Goal: Task Accomplishment & Management: Complete application form

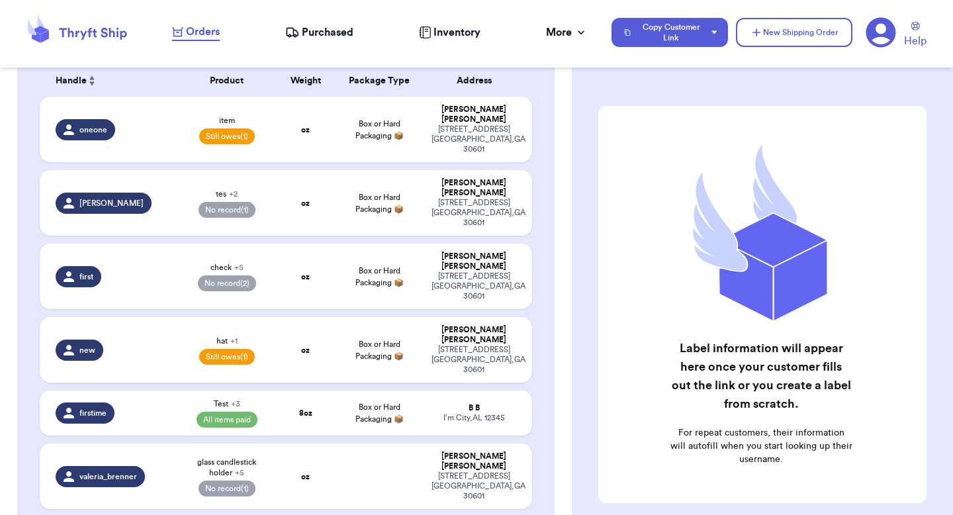
scroll to position [461, 0]
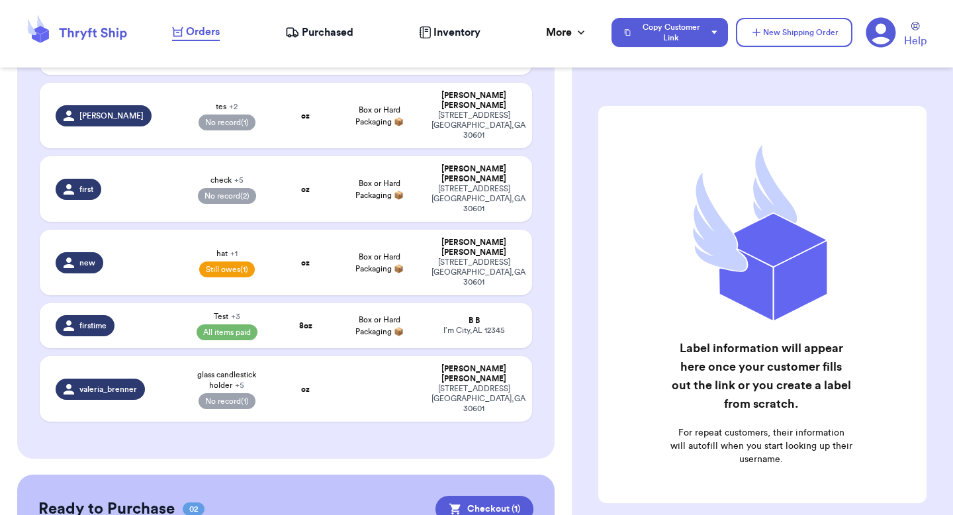
click at [889, 30] on icon at bounding box center [882, 33] width 30 height 30
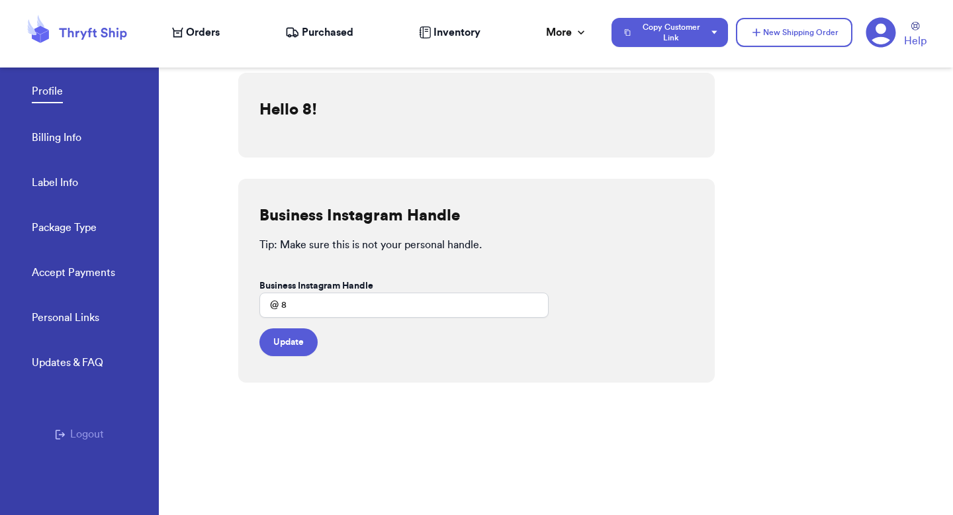
click at [87, 429] on button "Logout" at bounding box center [79, 434] width 49 height 16
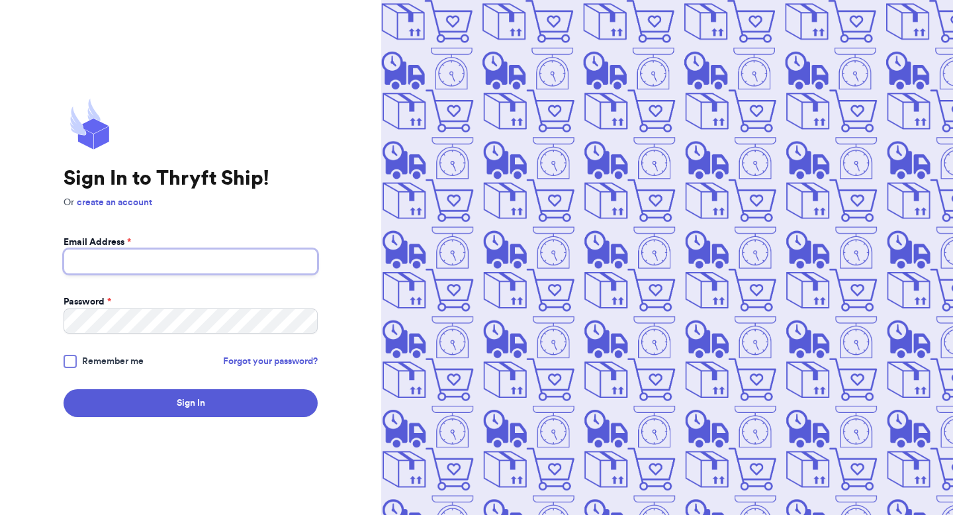
click at [117, 260] on input "Email Address *" at bounding box center [191, 261] width 254 height 25
click at [0, 514] on com-1password-button at bounding box center [0, 515] width 0 height 0
click at [253, 260] on input "Email Address *" at bounding box center [191, 261] width 254 height 25
type input "fresh@test.co"
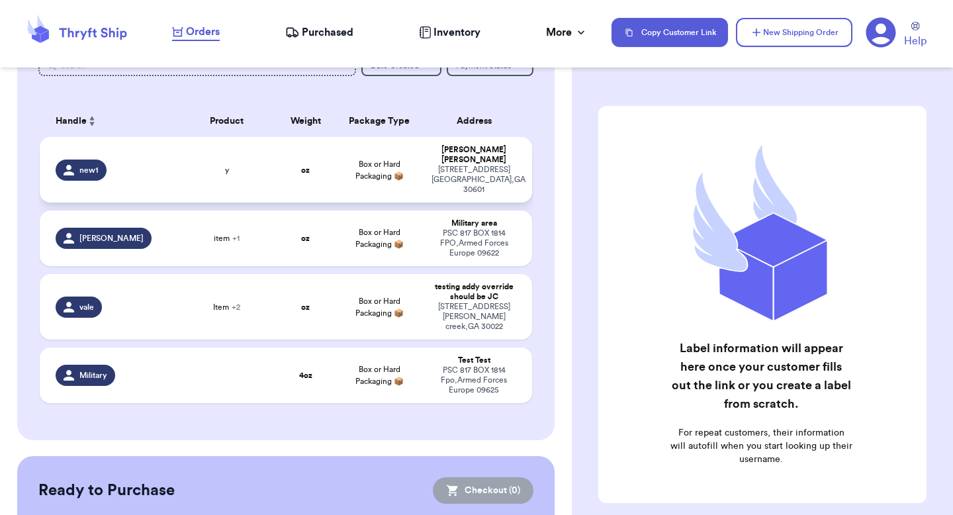
scroll to position [89, 0]
click at [416, 156] on td "Box or Hard Packaging 📦" at bounding box center [379, 169] width 89 height 66
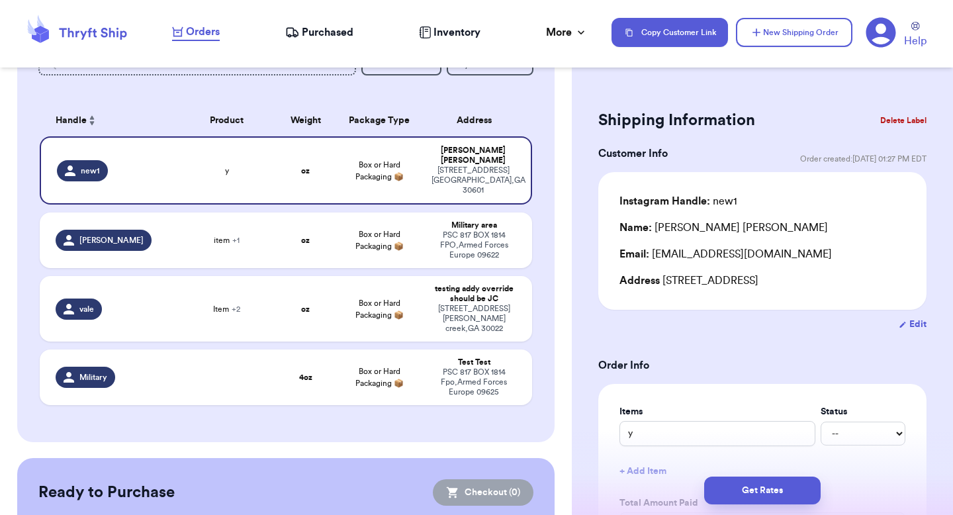
click at [886, 122] on button "Delete Label" at bounding box center [903, 120] width 57 height 29
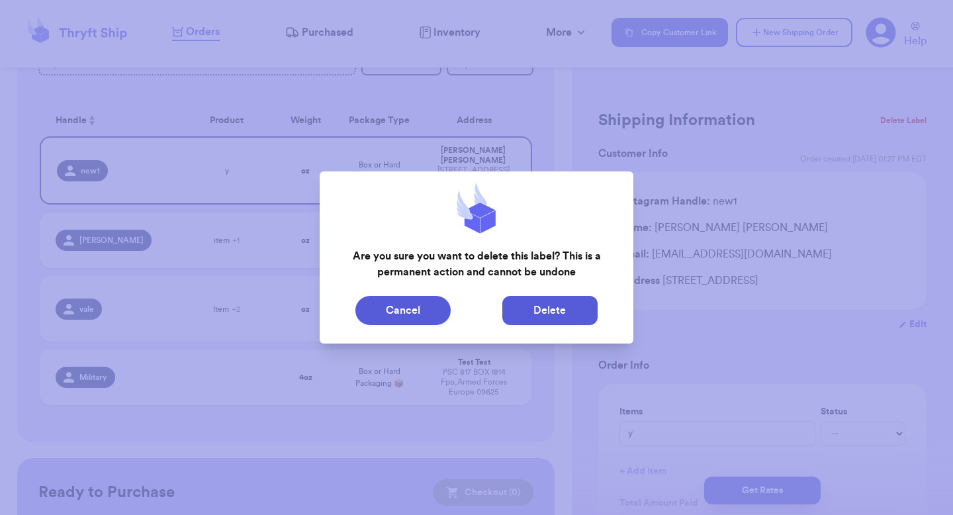
click at [545, 310] on button "Delete" at bounding box center [550, 310] width 95 height 29
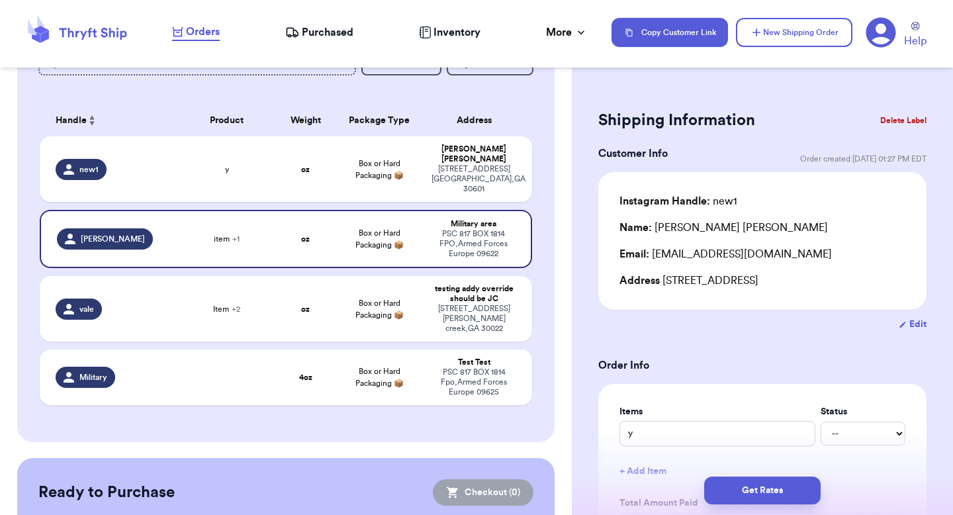
type input "4"
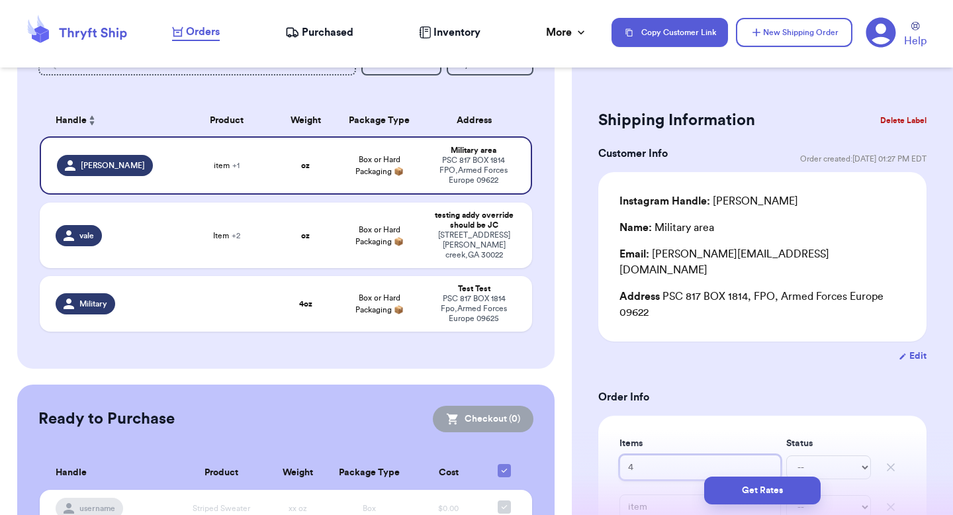
click at [650, 455] on input "4" at bounding box center [701, 467] width 162 height 25
type input "w4"
click at [887, 122] on button "Delete Label" at bounding box center [903, 120] width 57 height 29
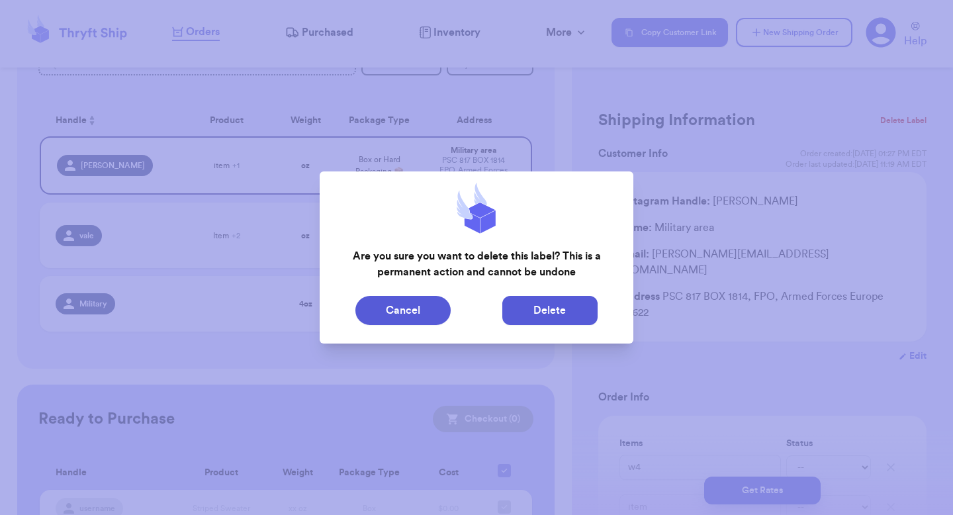
click at [575, 308] on button "Delete" at bounding box center [550, 310] width 95 height 29
type input "Item"
type input "Item 3"
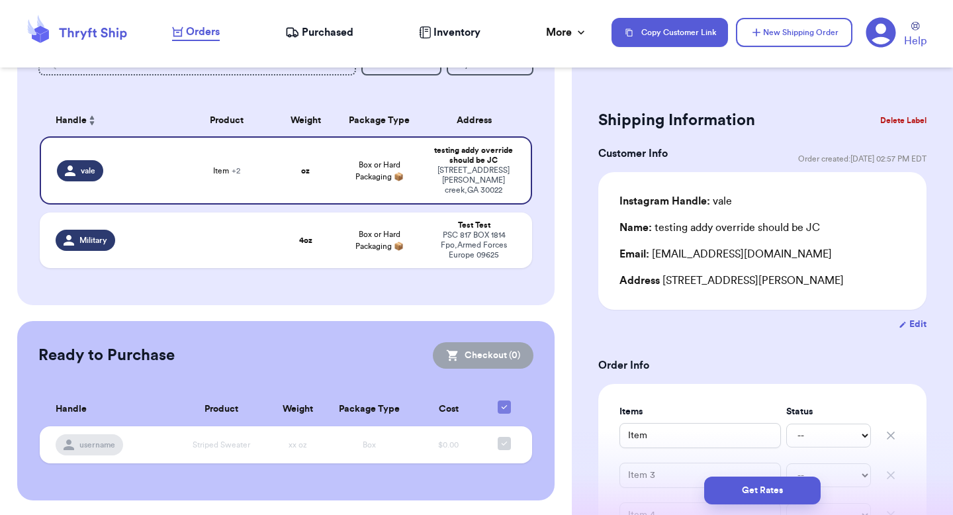
scroll to position [79, 0]
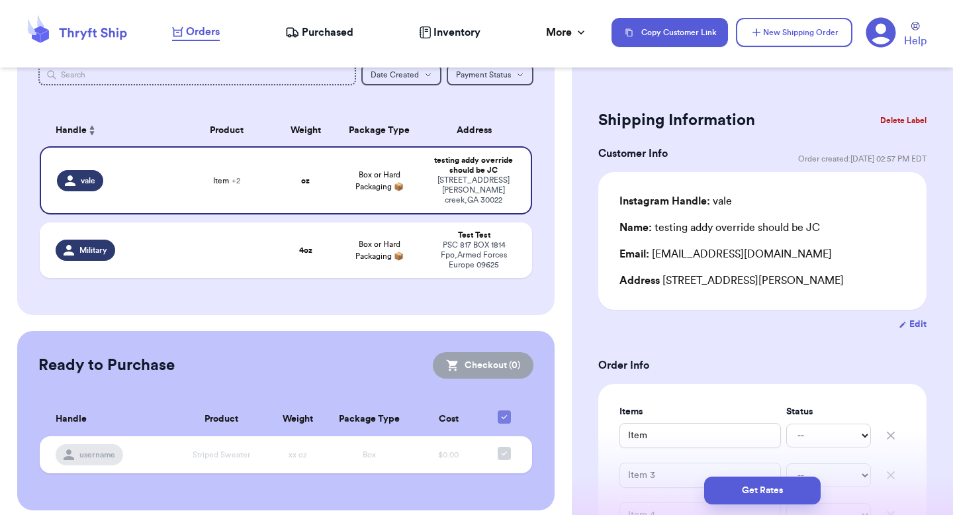
click at [898, 124] on button "Delete Label" at bounding box center [903, 120] width 57 height 29
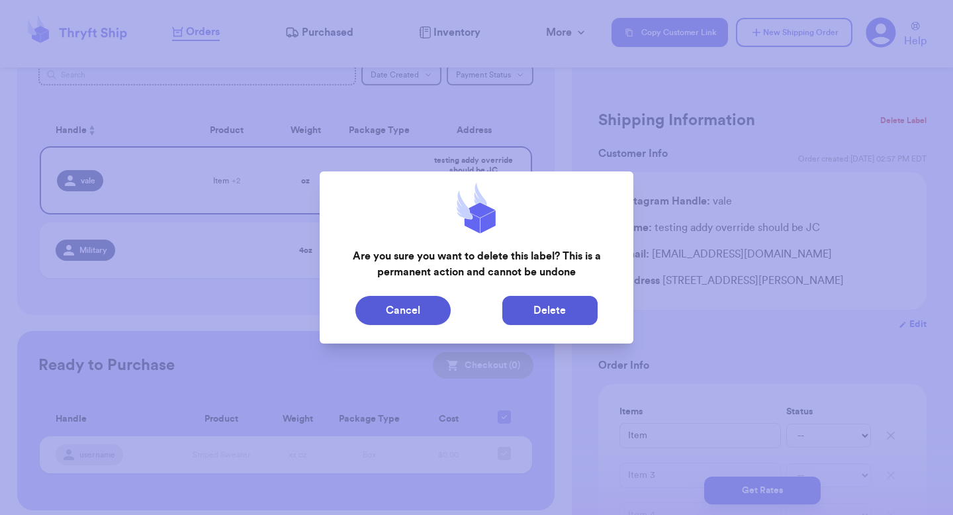
click at [544, 324] on button "Delete" at bounding box center [550, 310] width 95 height 29
type input "4"
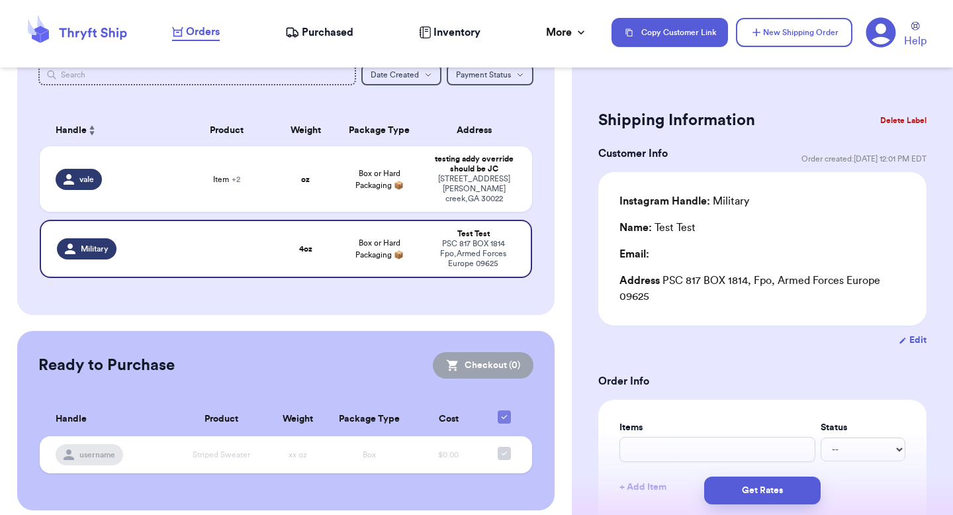
scroll to position [15, 0]
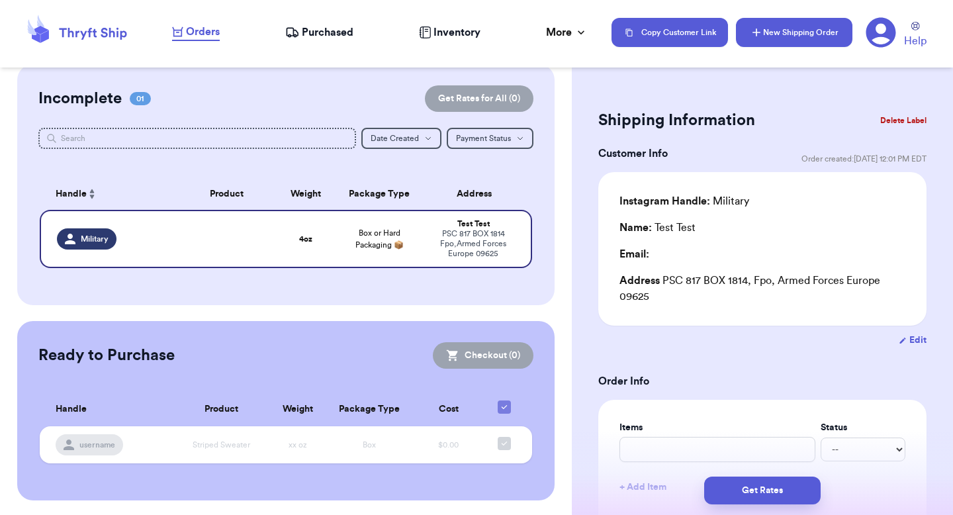
click at [812, 38] on button "New Shipping Order" at bounding box center [794, 32] width 117 height 29
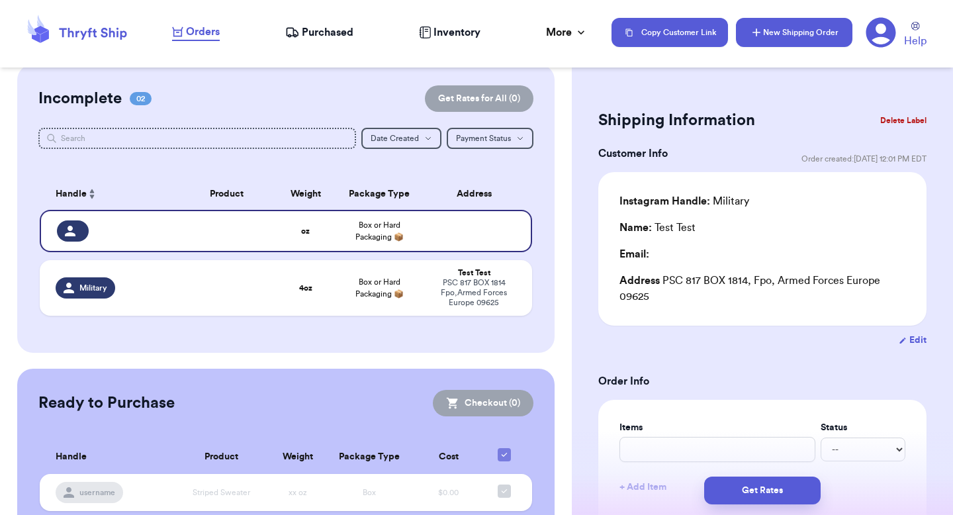
scroll to position [63, 0]
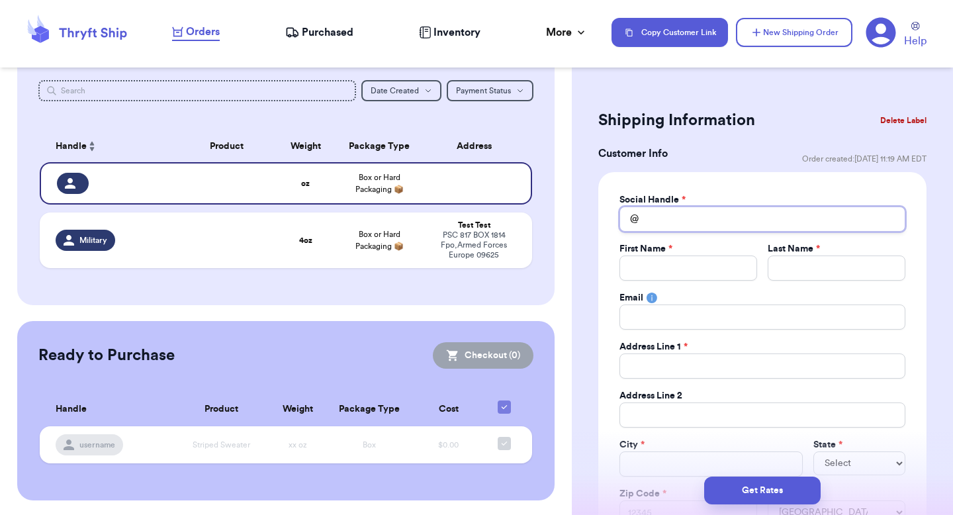
click at [667, 216] on input "Total Amount Paid" at bounding box center [763, 219] width 286 height 25
type input "v"
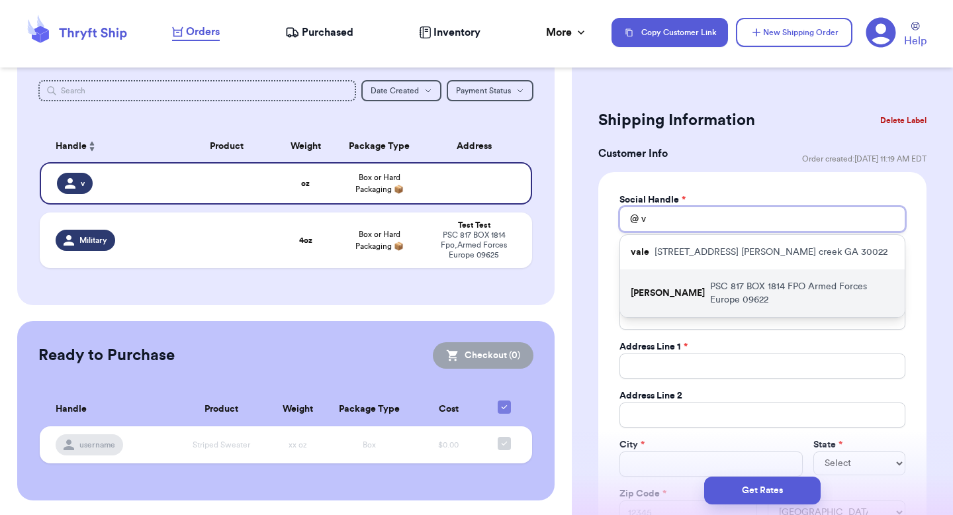
type input "v"
click at [655, 287] on p "valeria" at bounding box center [668, 293] width 74 height 13
type input "valeria"
type input "Military"
type input "area"
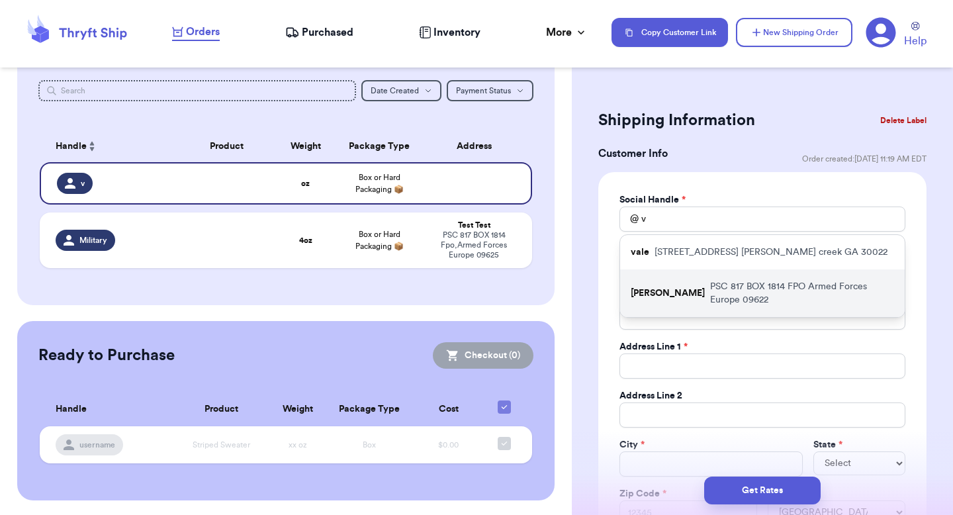
type input "valeria@thryftship.com"
type input "PSC 817 BOX 1814"
type input "FPO"
select select "AE"
type input "09622"
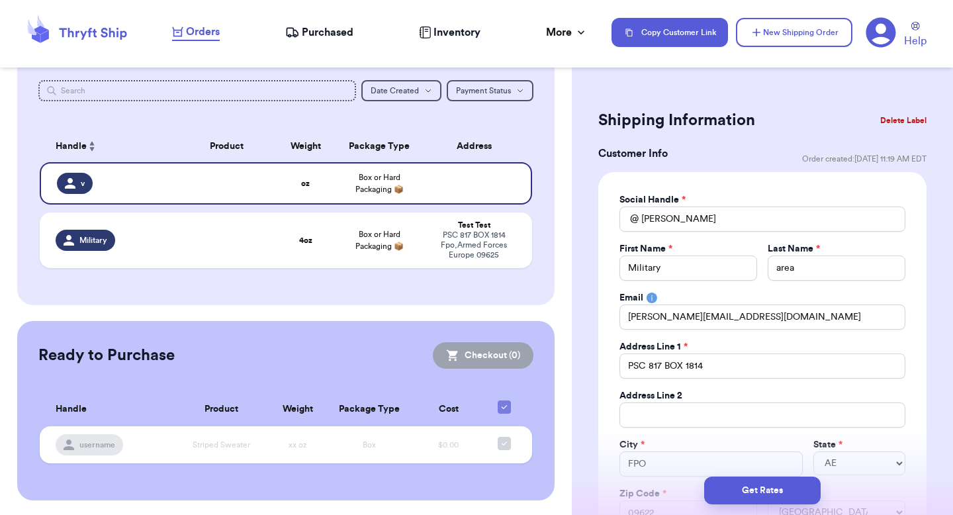
scroll to position [79, 0]
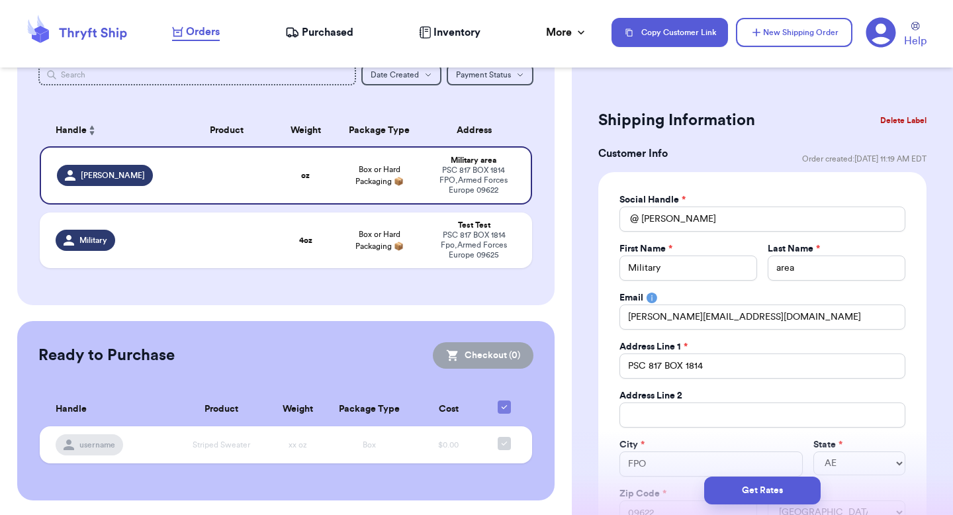
click at [682, 204] on span "*" at bounding box center [684, 199] width 4 height 9
click at [680, 221] on input "valeria" at bounding box center [763, 219] width 286 height 25
type input "valeri"
type input "valer"
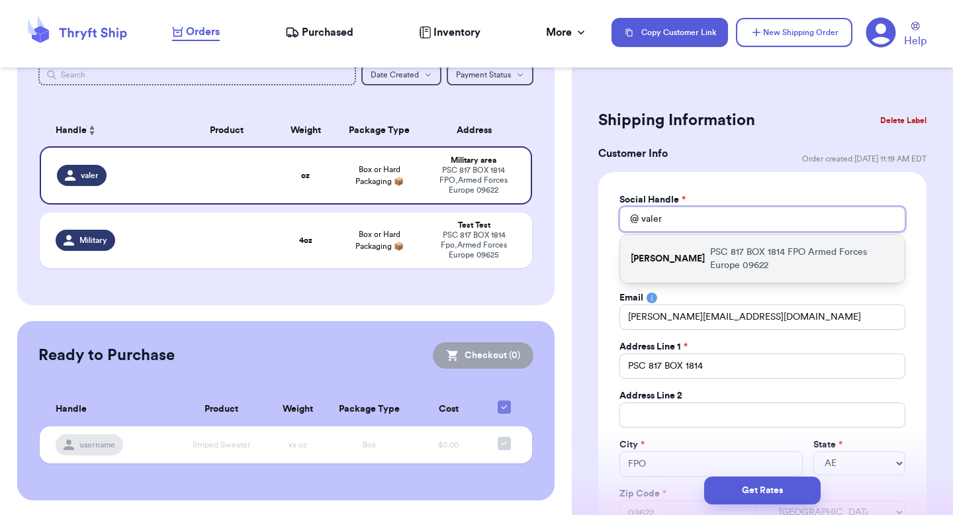
type input "vale"
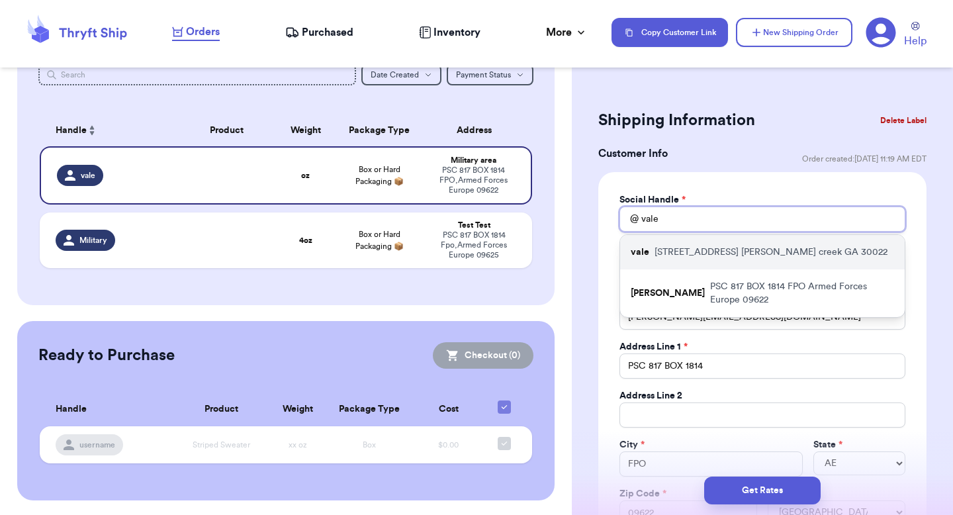
type input "vale"
click at [679, 253] on p "10370 oxford mill circle johns creek GA 30022" at bounding box center [771, 252] width 233 height 13
type input "testing addy override"
type input "should be JC"
type input "paulchutney69@gmail.com"
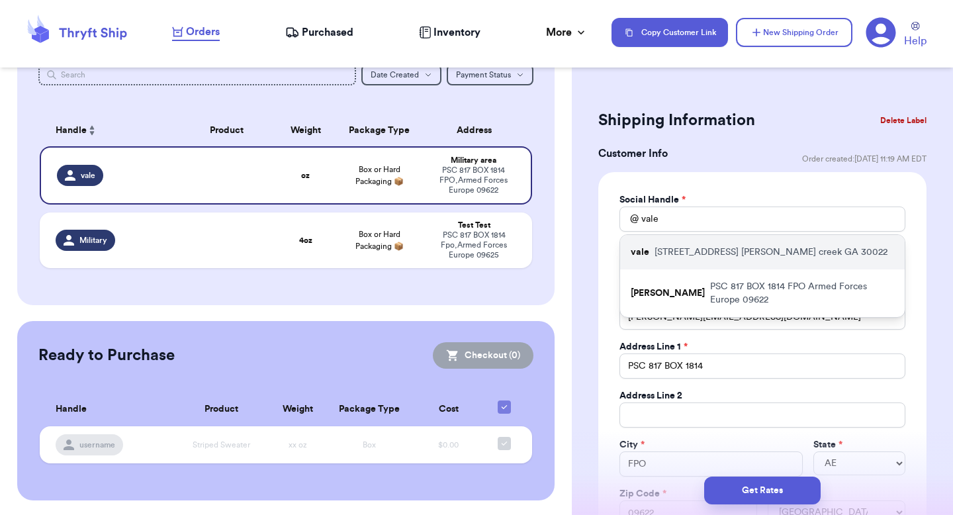
type input "10370 oxford mill circle"
type input "johns creek"
select select "GA"
type input "30022"
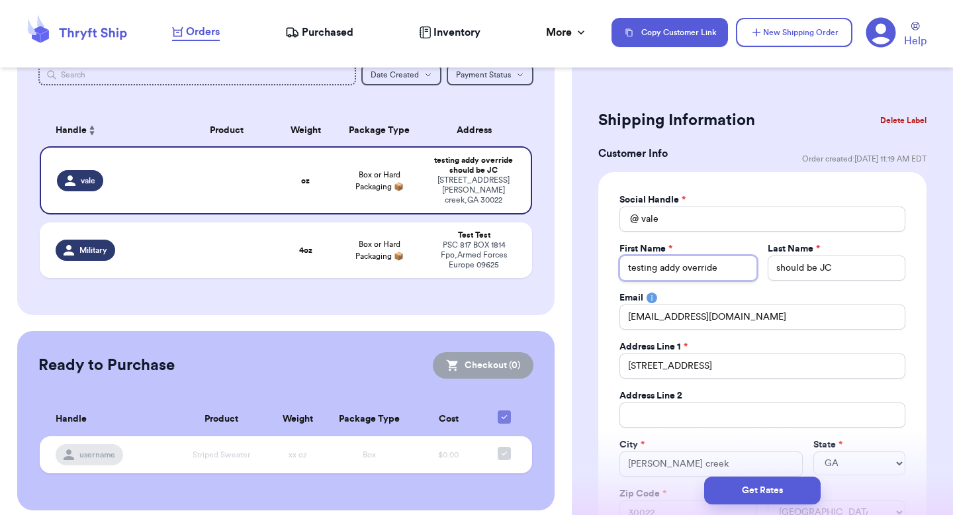
click at [665, 267] on input "testing addy override" at bounding box center [689, 268] width 138 height 25
type input "S"
type input "Se"
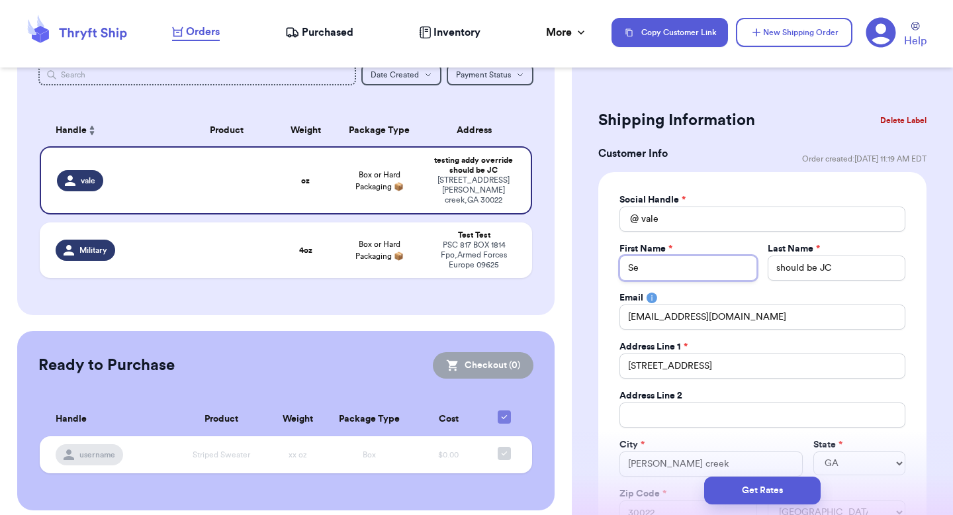
type input "Ses"
type input "Sesam"
type input "Sesame"
click at [826, 271] on input "should be JC" at bounding box center [837, 268] width 138 height 25
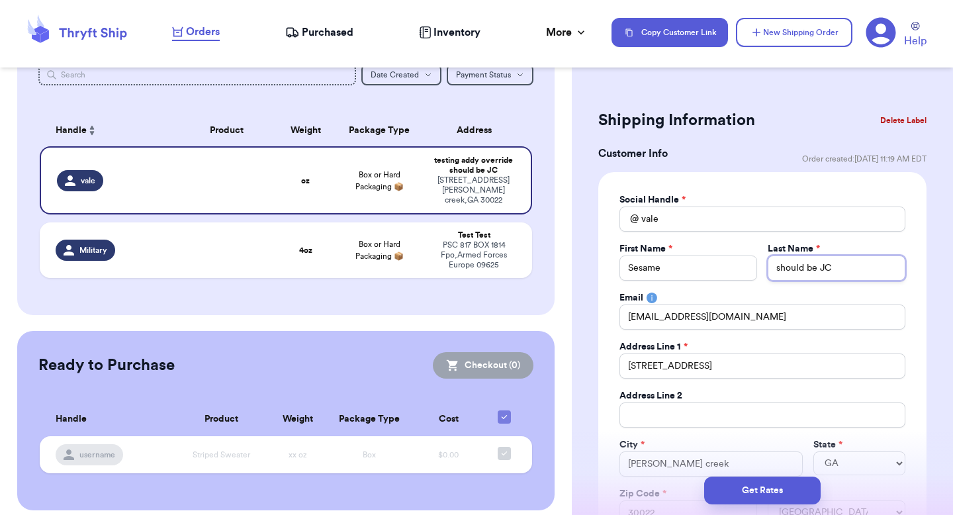
scroll to position [69, 0]
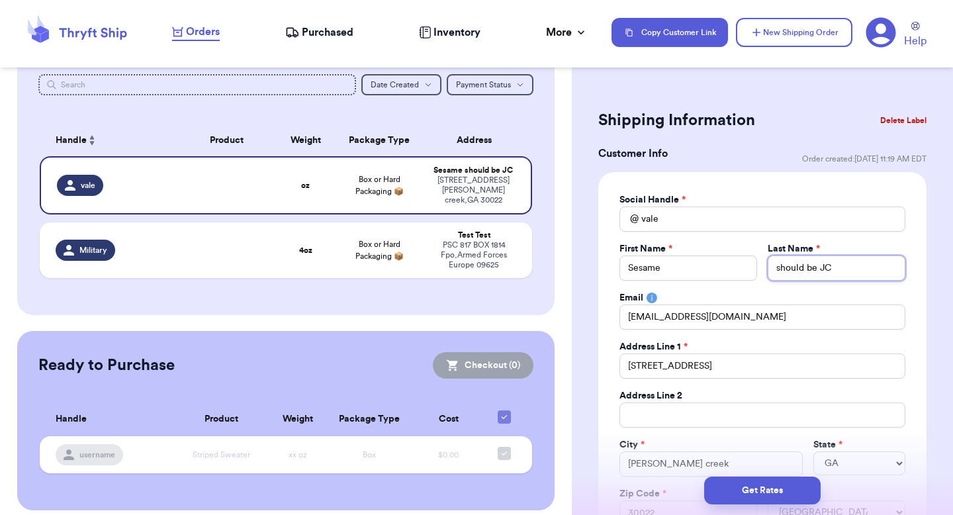
click at [826, 271] on input "should be JC" at bounding box center [837, 268] width 138 height 25
type input "should be"
type input "should b"
type input "should"
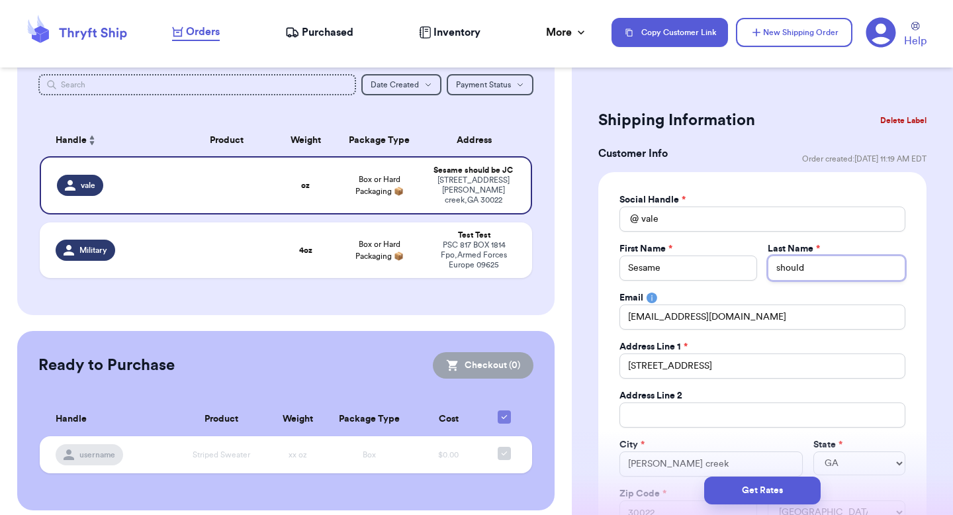
type input "should"
type input "shoul"
type input "shou"
type input "sho"
type input "sh"
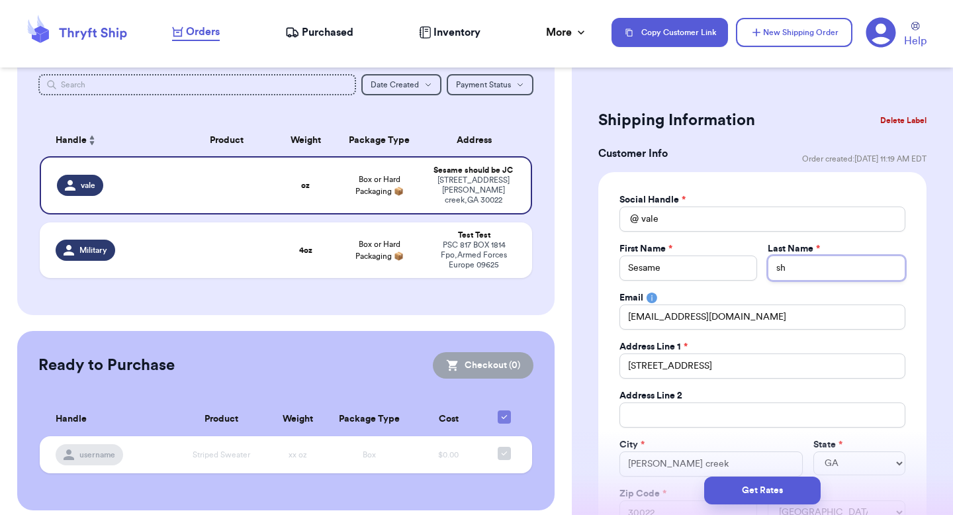
type input "s"
type input "gi"
type input "gir"
type input "girl"
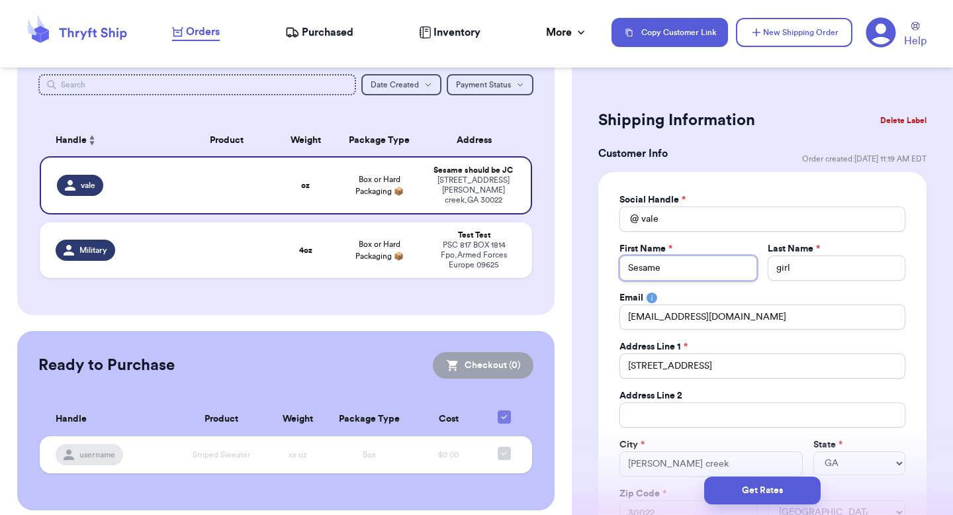
click at [733, 268] on body "Orders Purchased Inventory More Stats Completed Orders Copy Customer Link New S…" at bounding box center [476, 257] width 953 height 515
click at [0, 514] on com-1password-button at bounding box center [0, 515] width 0 height 0
type input "Sesam"
type input "Sesa"
type input "Ses"
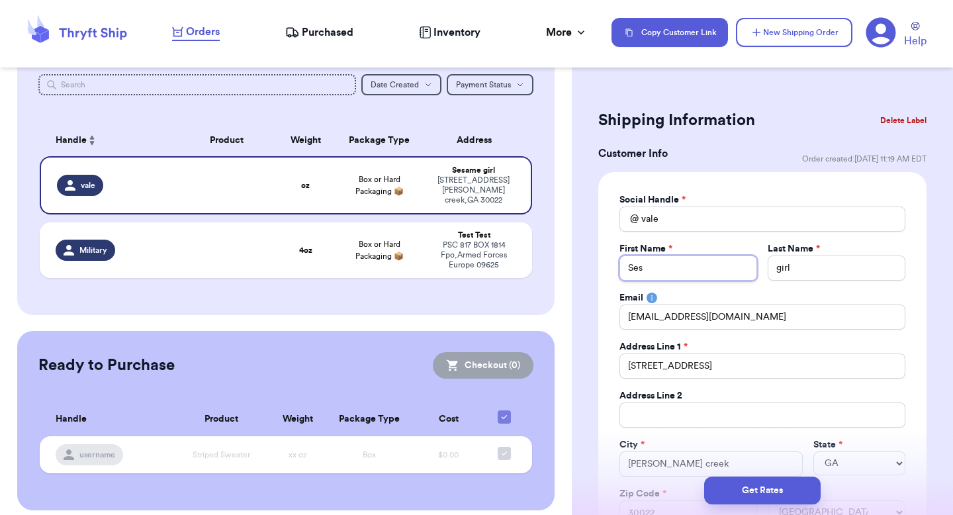
type input "Se"
type input "S"
type input "Na"
type input "Name"
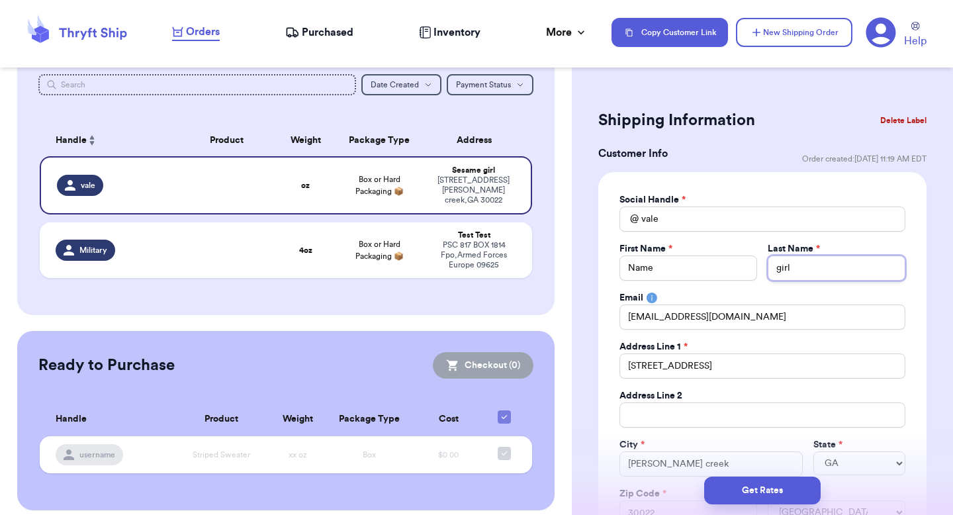
click at [781, 274] on input "girl" at bounding box center [837, 268] width 138 height 25
type input "N"
type input "Na"
type input "Nam"
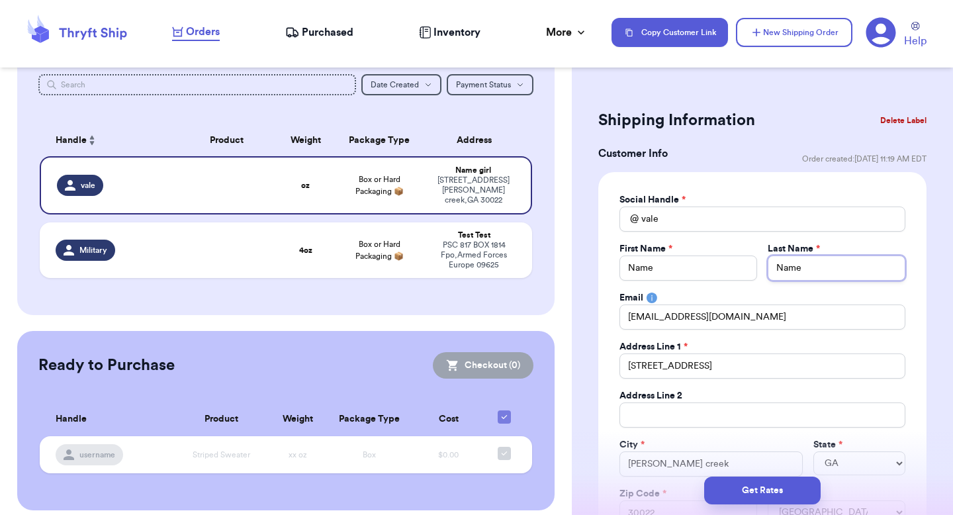
type input "Name"
click at [770, 243] on label "Last Name *" at bounding box center [794, 248] width 52 height 13
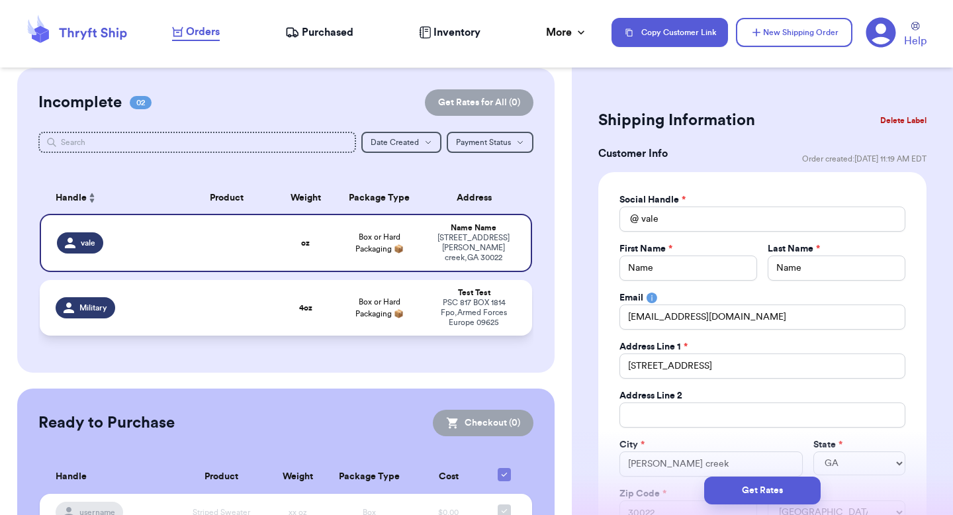
scroll to position [8, 0]
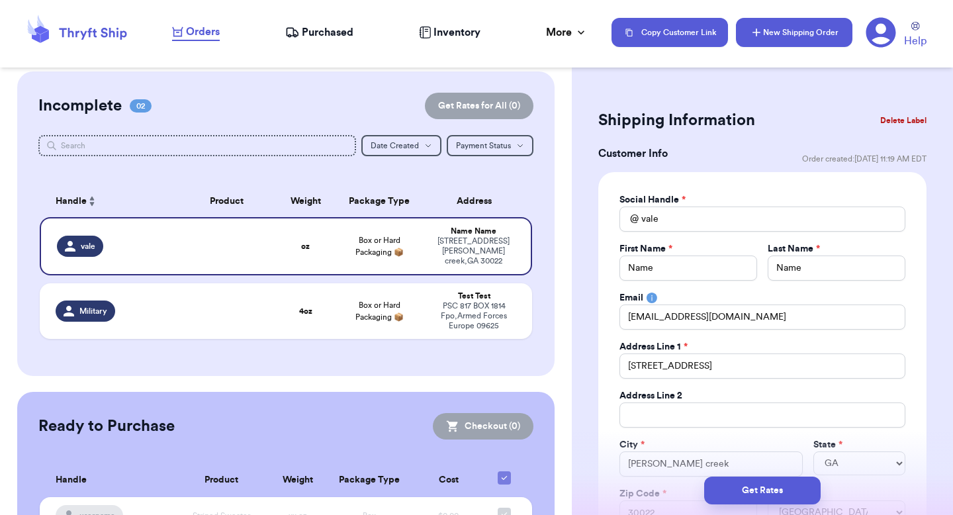
click at [800, 37] on button "New Shipping Order" at bounding box center [794, 32] width 117 height 29
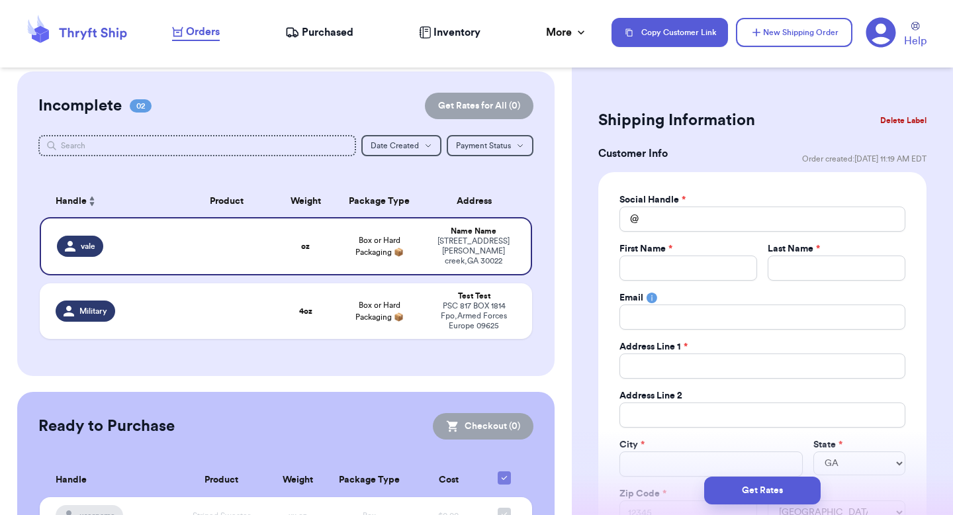
select select
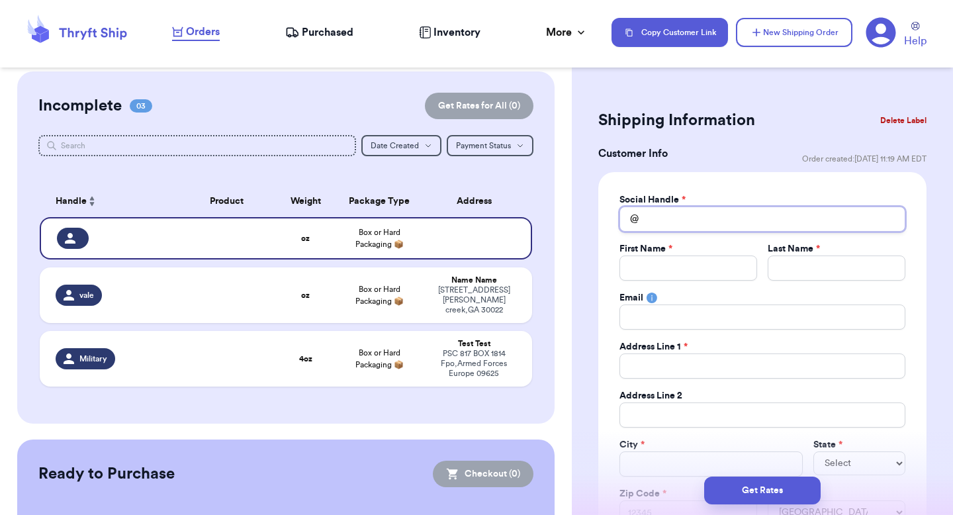
click at [657, 218] on input "Total Amount Paid" at bounding box center [763, 219] width 286 height 25
type input "g"
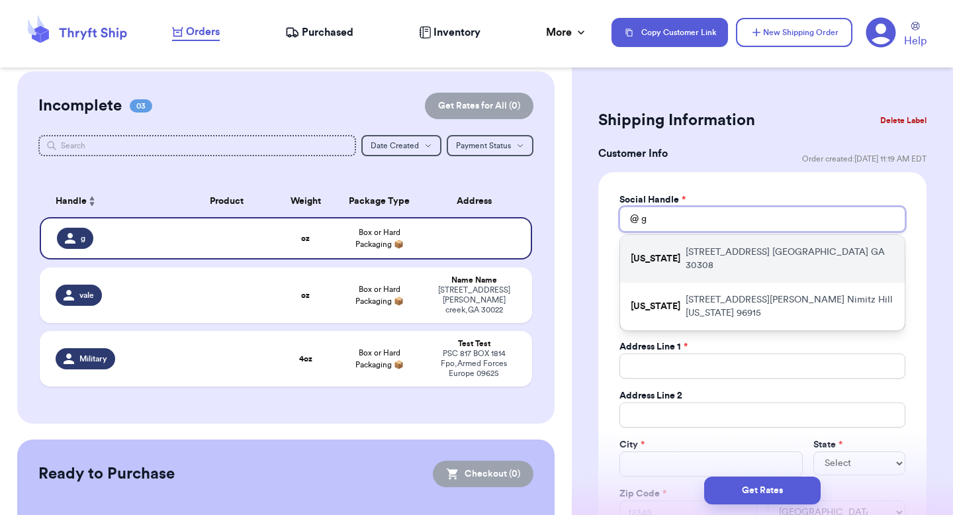
type input "g"
click at [659, 252] on p "[US_STATE]" at bounding box center [656, 258] width 50 height 13
type input "[US_STATE]"
type input "testing"
type input "[US_STATE]"
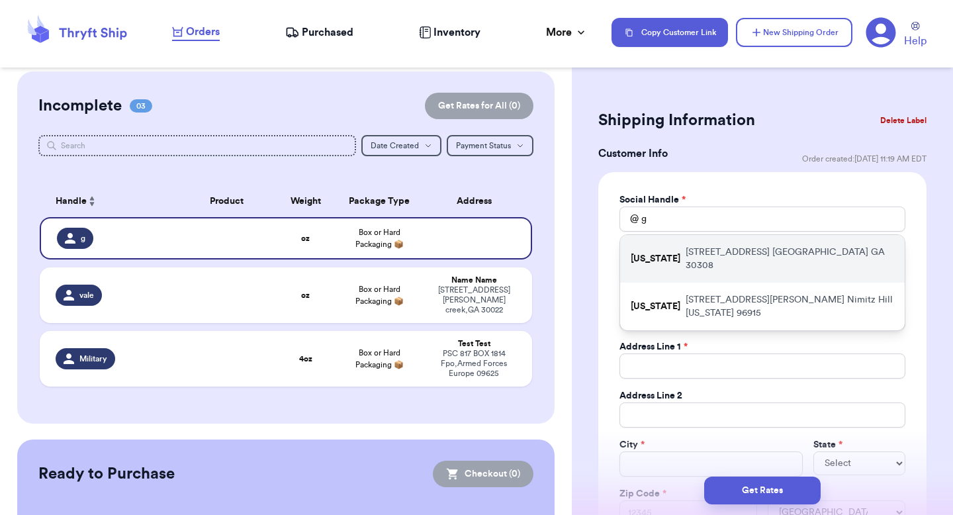
type input "[STREET_ADDRESS]"
type input "[GEOGRAPHIC_DATA]"
select select "GA"
type input "30308"
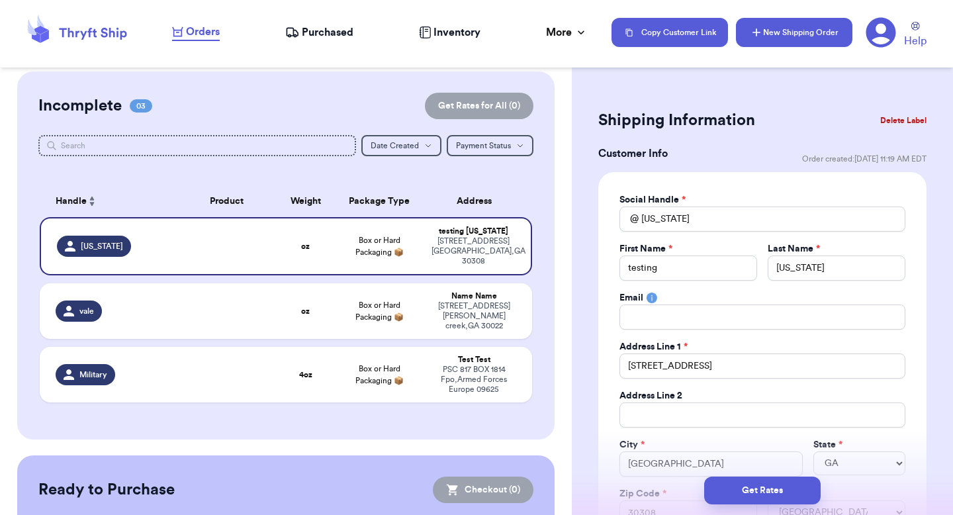
click at [784, 35] on button "New Shipping Order" at bounding box center [794, 32] width 117 height 29
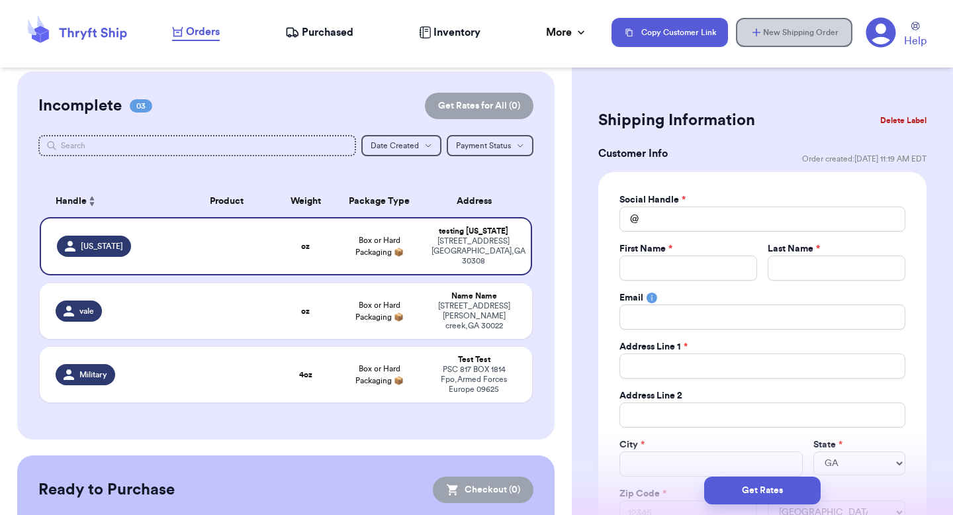
select select
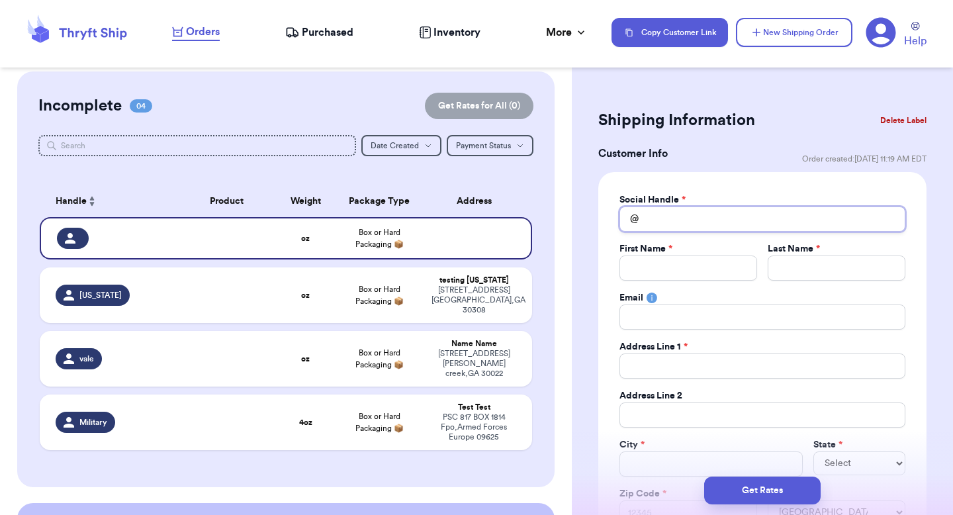
click at [683, 223] on input "Total Amount Paid" at bounding box center [763, 219] width 286 height 25
type input "c"
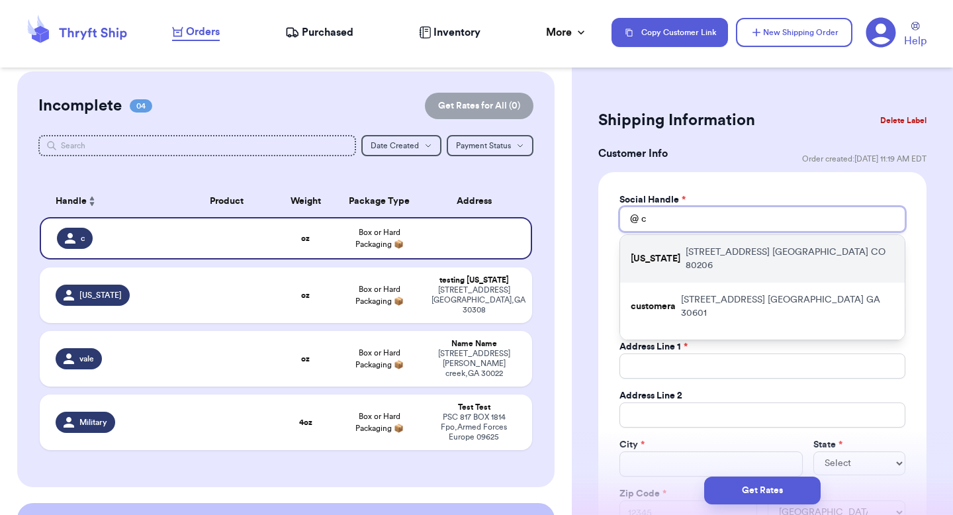
type input "c"
click at [686, 250] on p "3000 E 1st Ave Denver CO 80206" at bounding box center [790, 259] width 209 height 26
type input "[US_STATE]"
type input "testing"
type input "[US_STATE]"
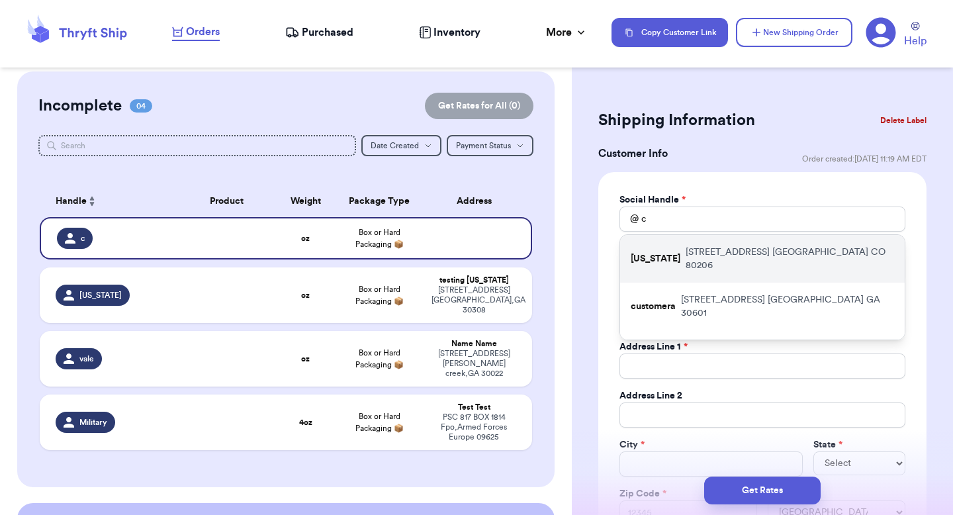
type input "[STREET_ADDRESS]"
type input "[GEOGRAPHIC_DATA]"
select select "CO"
type input "80206"
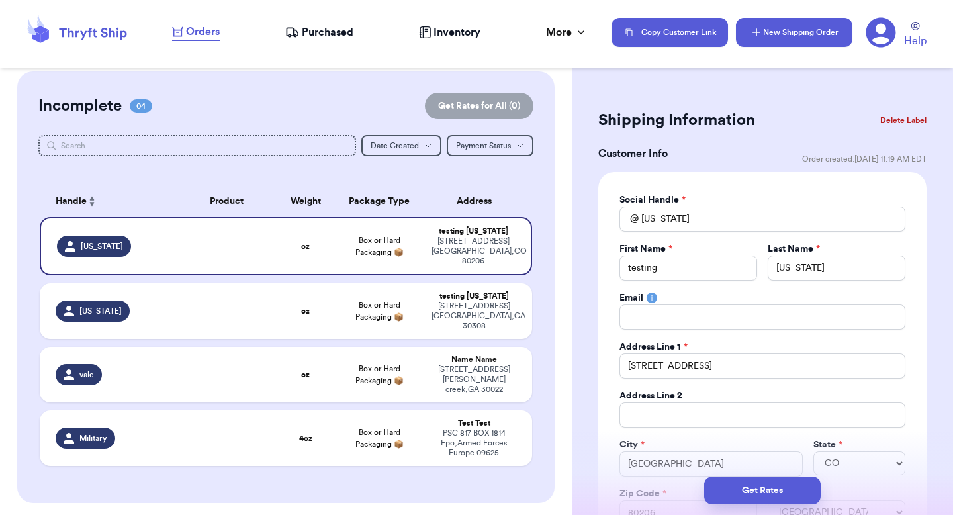
click at [774, 46] on button "New Shipping Order" at bounding box center [794, 32] width 117 height 29
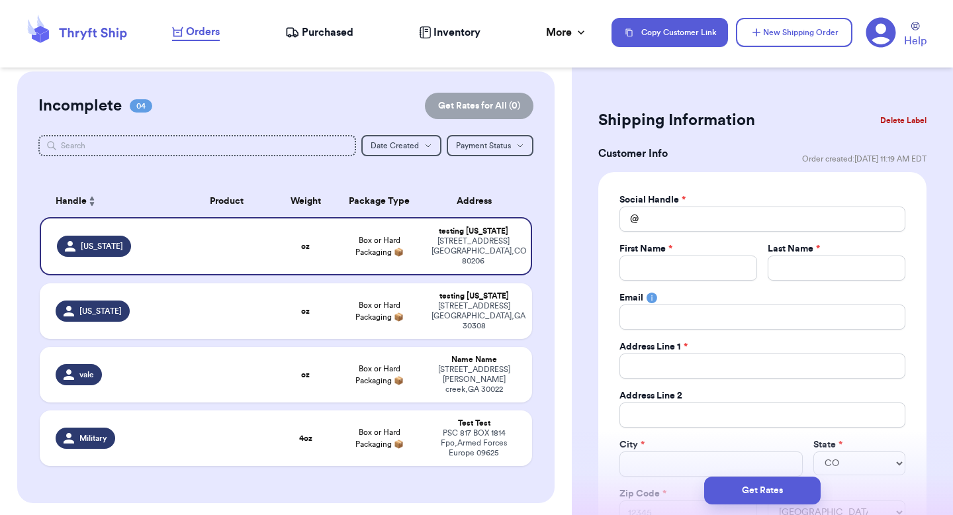
select select
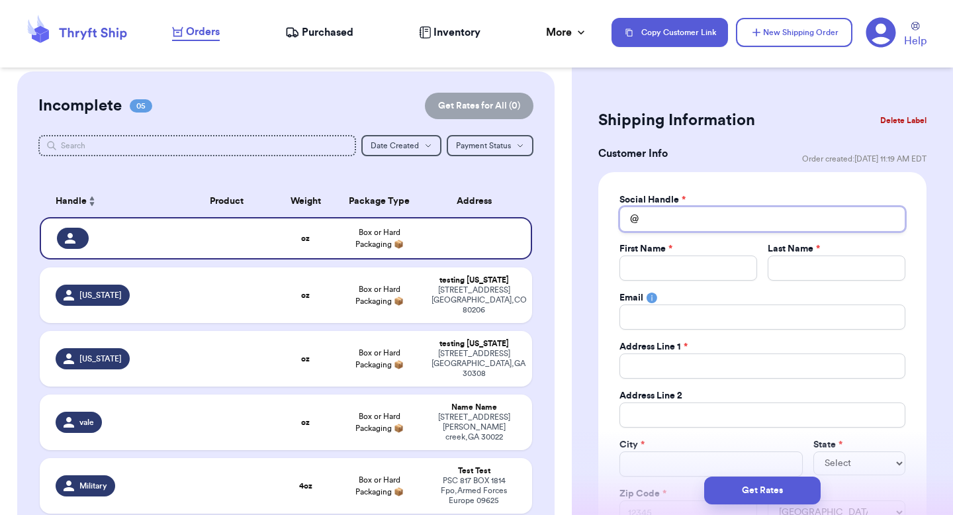
click at [711, 230] on input "Total Amount Paid" at bounding box center [763, 219] width 286 height 25
type input "c"
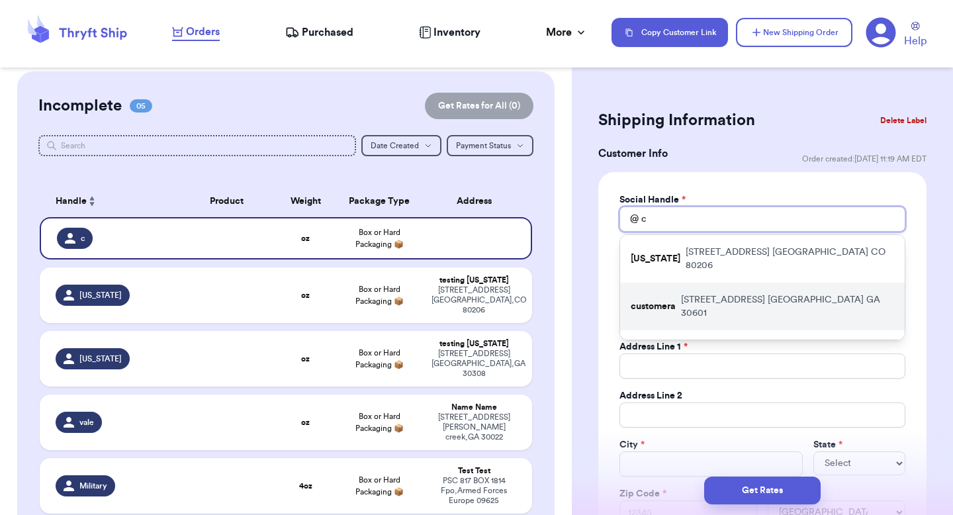
type input "c"
click at [701, 293] on p "269 n Hull street Athens GA 30601" at bounding box center [787, 306] width 213 height 26
type input "customera"
type input "[PERSON_NAME]"
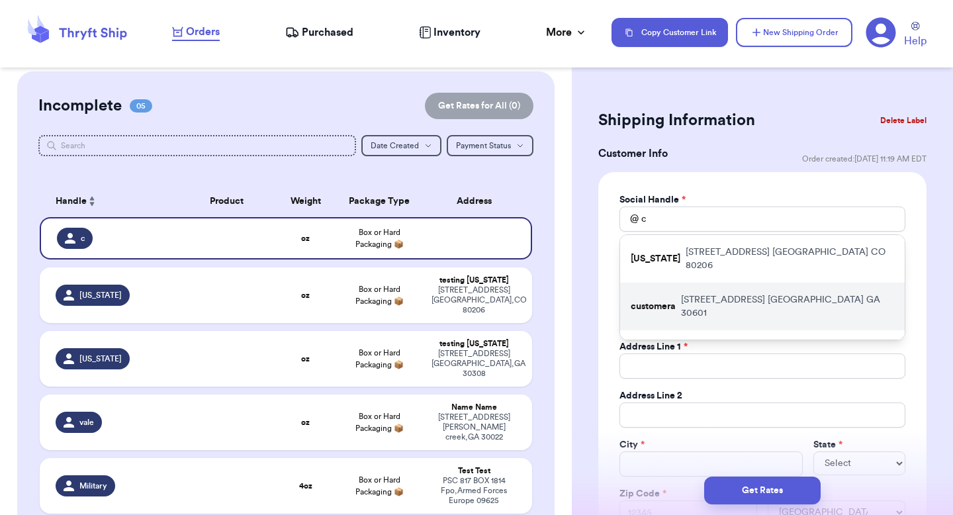
type input "valeria.brenner@yahoo.com"
type input "[STREET_ADDRESS]"
type input "[GEOGRAPHIC_DATA]"
select select "GA"
type input "30601"
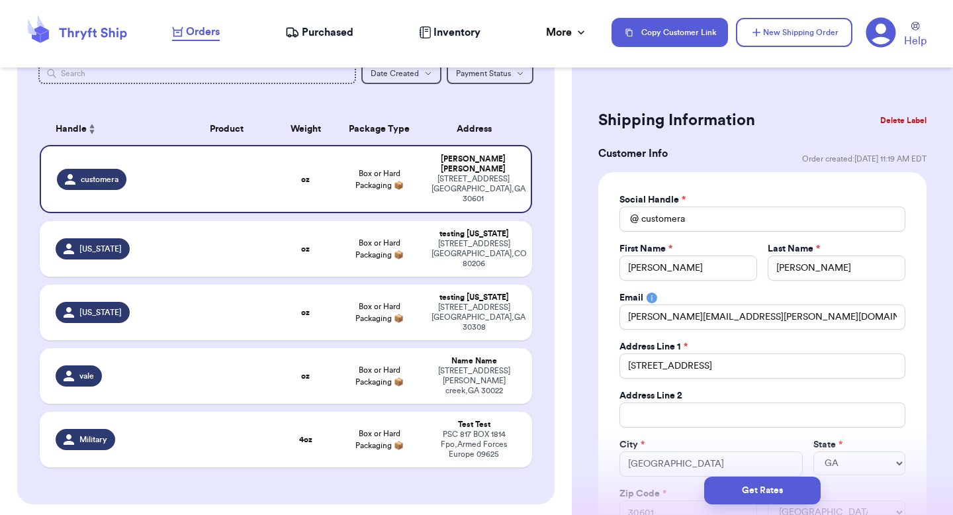
scroll to position [83, 0]
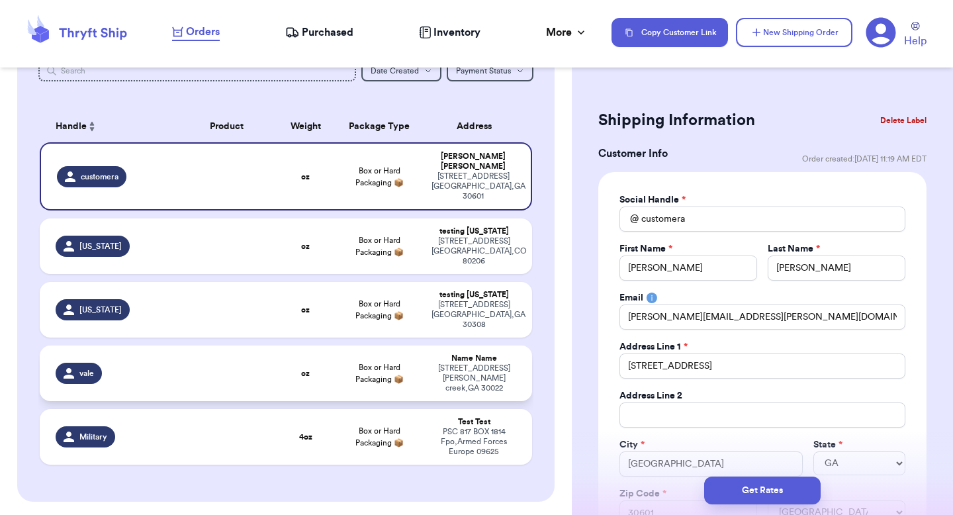
click at [504, 363] on div "10370 oxford mill circle johns creek , GA 30022" at bounding box center [474, 378] width 85 height 30
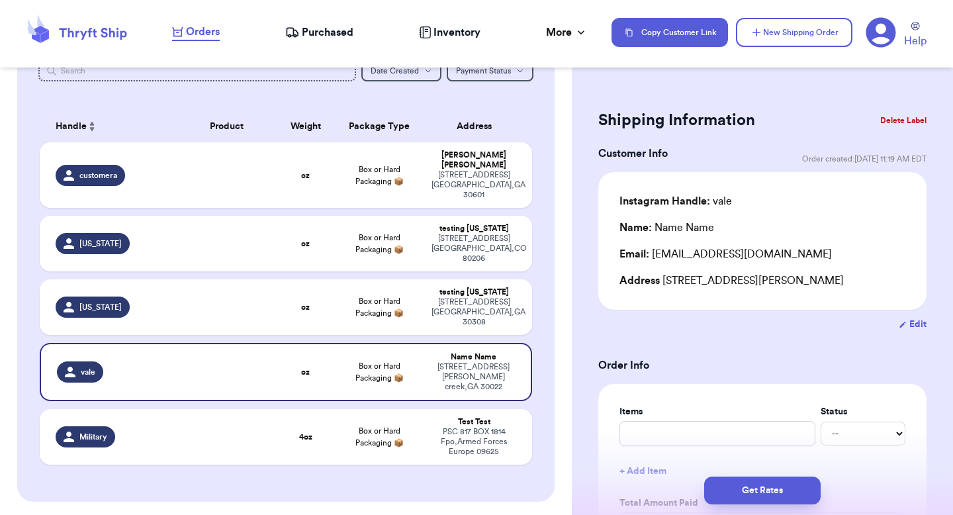
click at [902, 120] on button "Delete Label" at bounding box center [903, 120] width 57 height 29
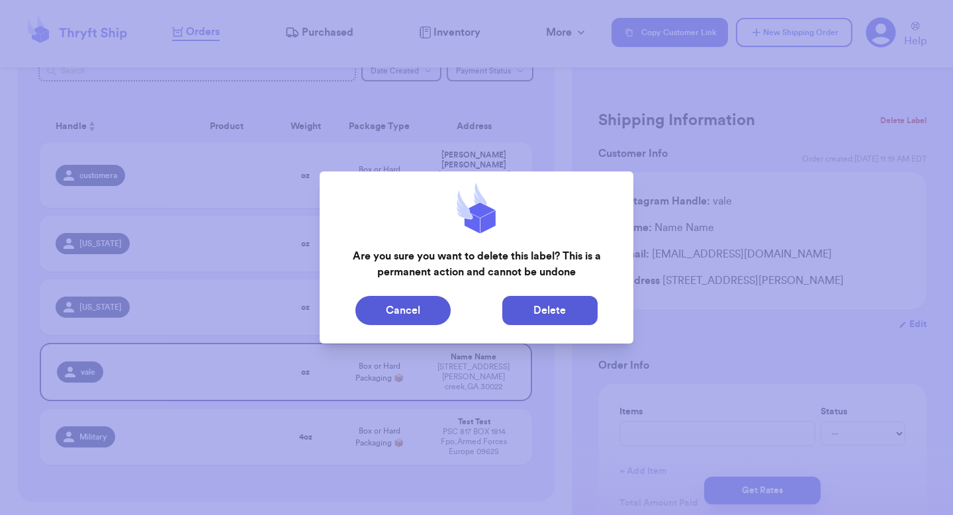
click at [575, 317] on button "Delete" at bounding box center [550, 310] width 95 height 29
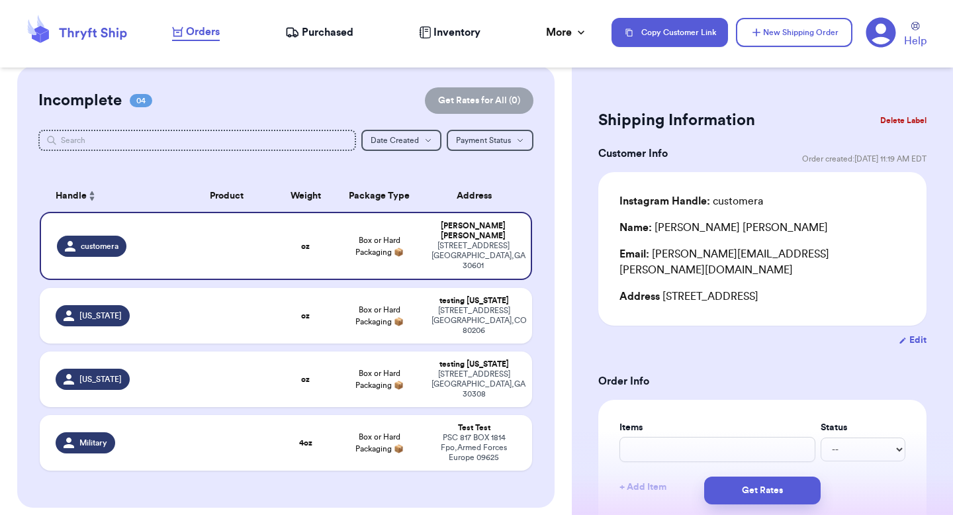
scroll to position [0, 0]
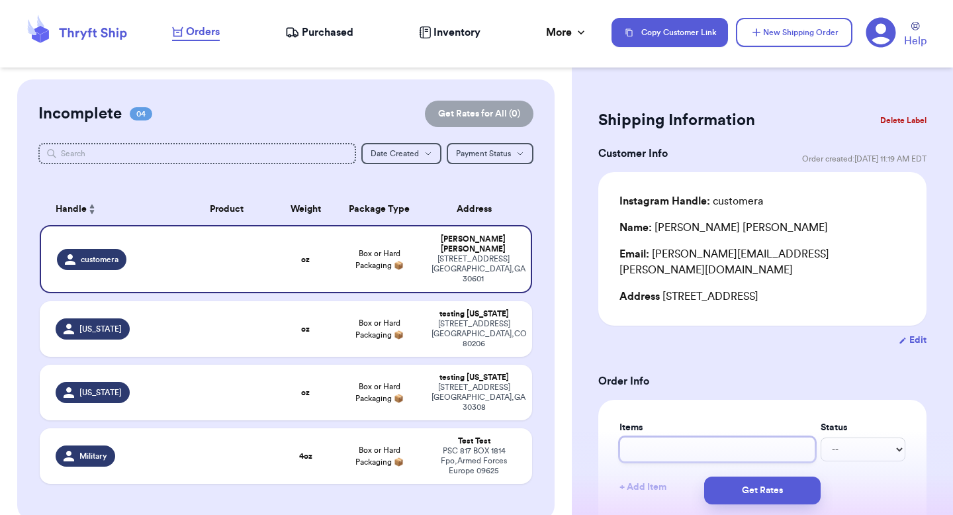
click at [649, 437] on input "text" at bounding box center [718, 449] width 196 height 25
type input "S"
type input "Sw"
type input "Swe"
type input "Swea"
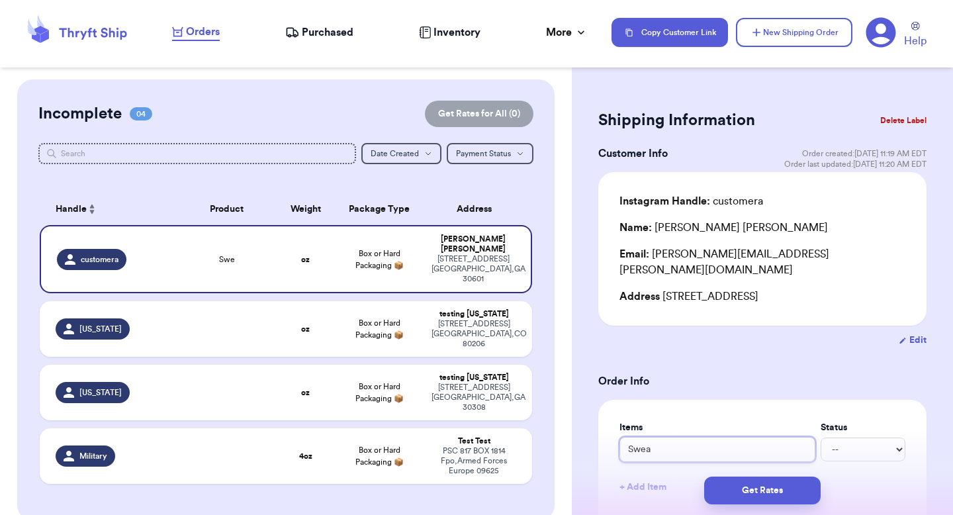
type input "Sweat"
type input "Sweate"
type input "Sweater"
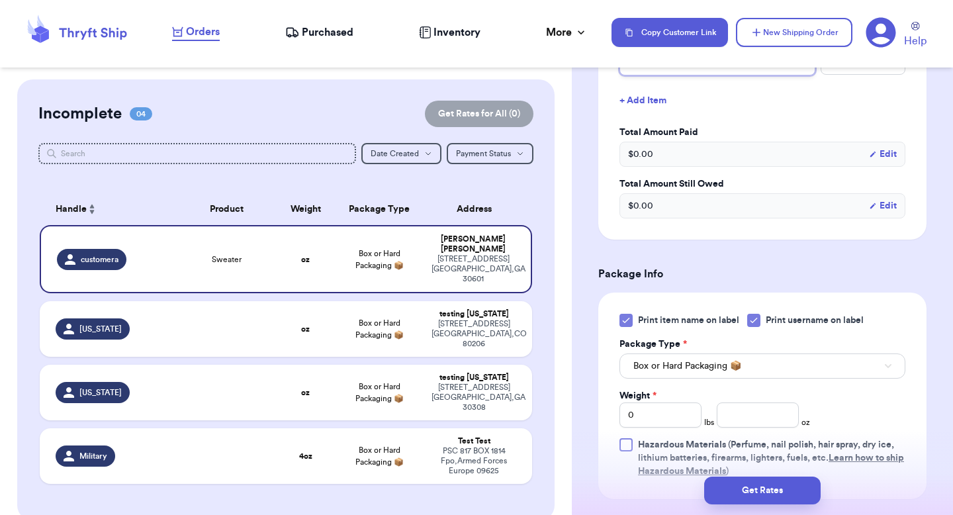
scroll to position [410, 0]
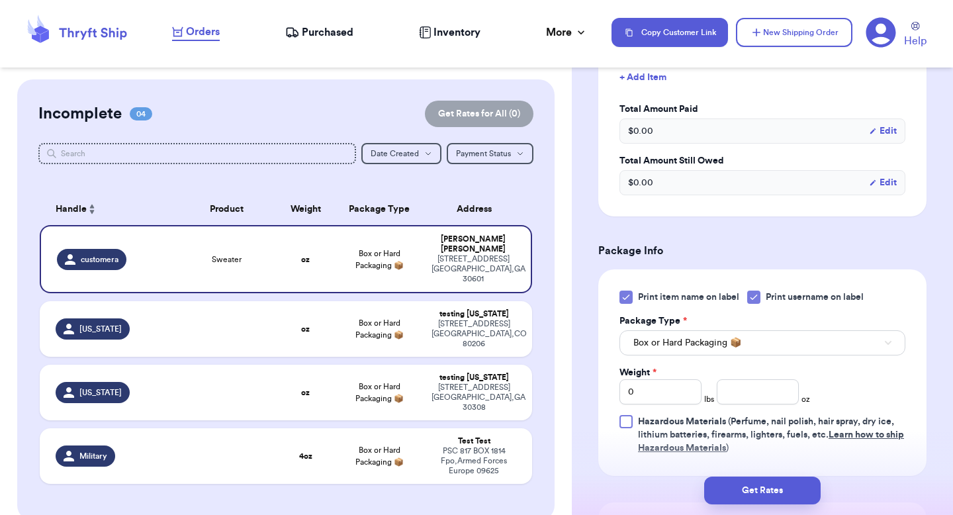
type input "Sweater"
click at [745, 379] on input "number" at bounding box center [758, 391] width 82 height 25
type input "8"
click at [754, 314] on div "Package Type *" at bounding box center [763, 320] width 286 height 13
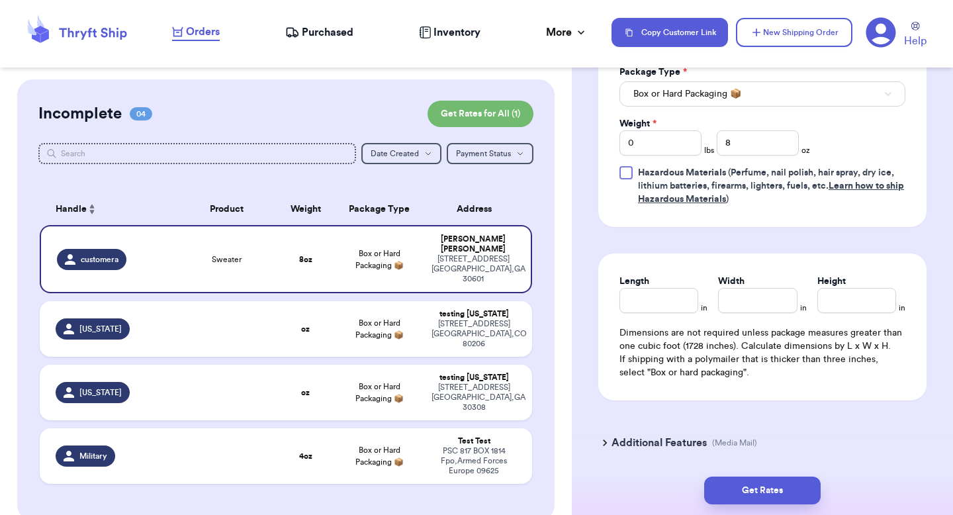
scroll to position [691, 0]
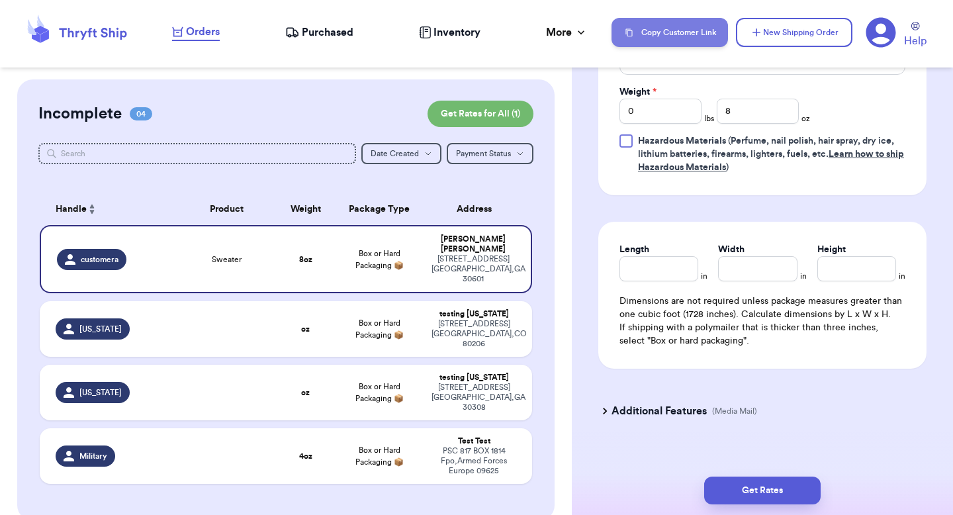
click at [695, 43] on button "Copy Customer Link" at bounding box center [670, 32] width 117 height 29
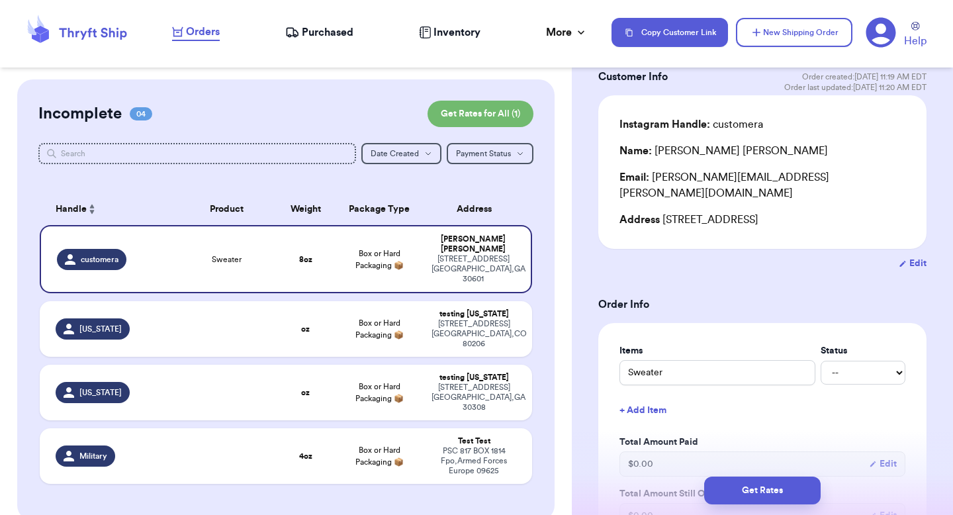
scroll to position [45, 0]
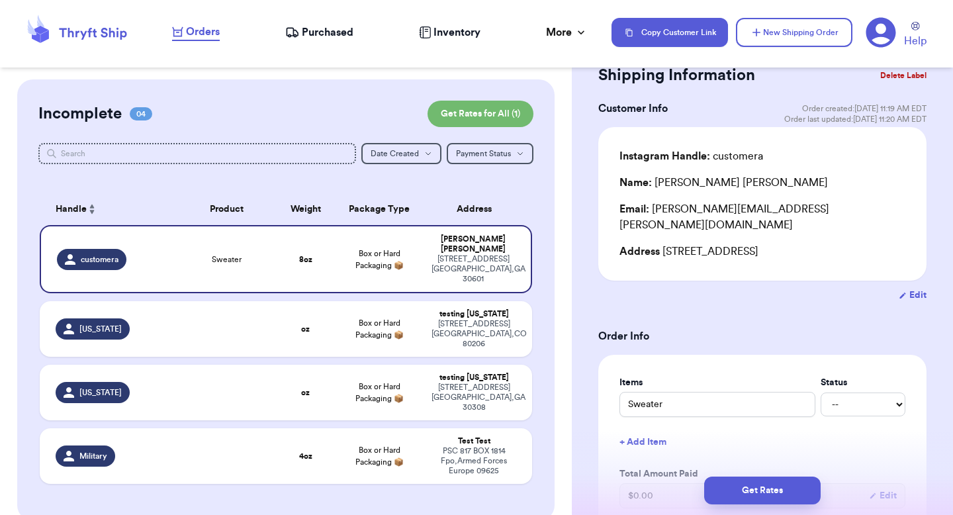
click at [893, 28] on icon at bounding box center [882, 33] width 30 height 30
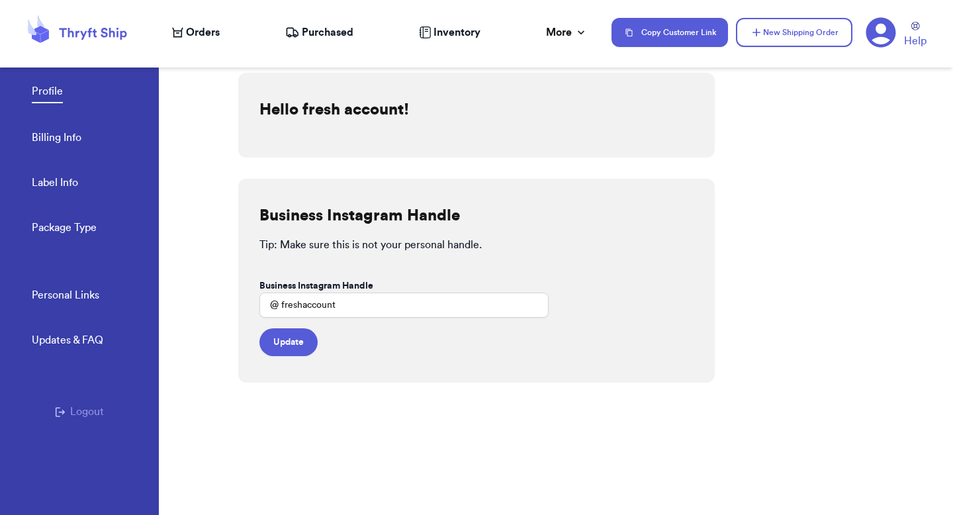
click at [99, 411] on button "Logout" at bounding box center [79, 412] width 49 height 16
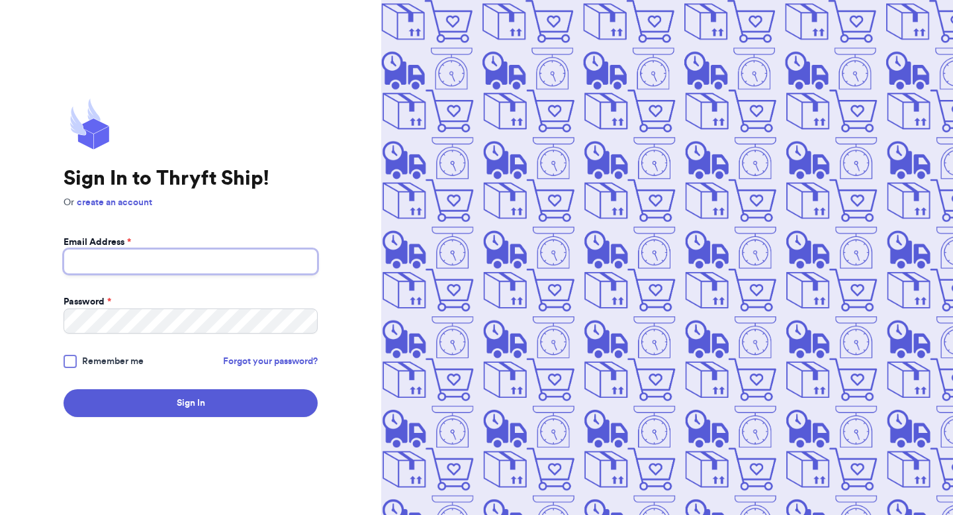
click at [177, 250] on input "Email Address *" at bounding box center [191, 261] width 254 height 25
click at [186, 240] on div "Email Address *" at bounding box center [191, 242] width 254 height 13
click at [142, 204] on link "create an account" at bounding box center [114, 202] width 75 height 9
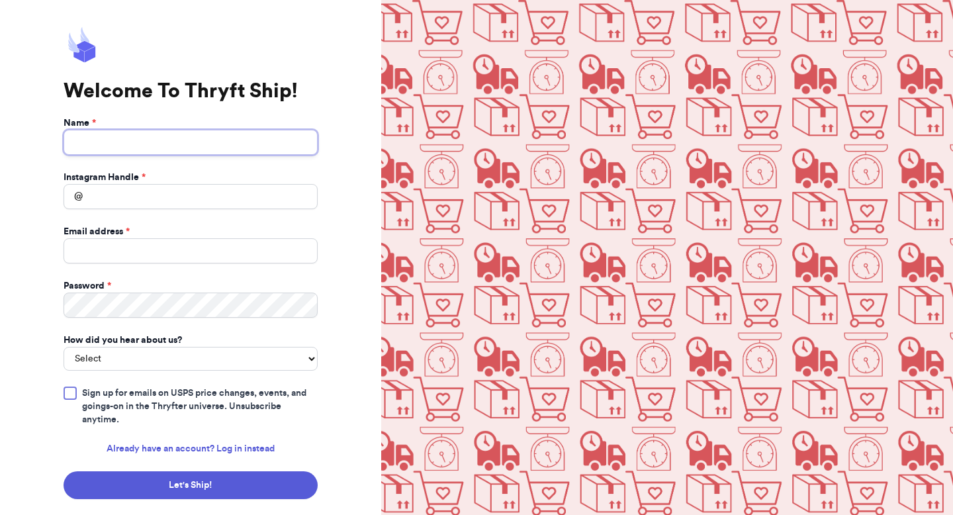
click at [256, 147] on input "Name *" at bounding box center [191, 142] width 254 height 25
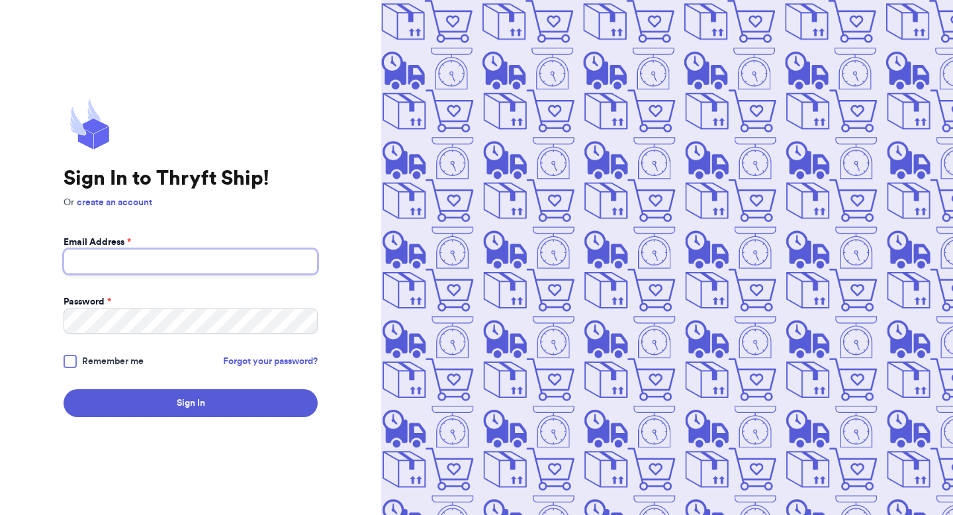
click at [142, 273] on input "Email Address *" at bounding box center [191, 261] width 254 height 25
type input "v"
type input "fresh@test.co"
